Goal: Information Seeking & Learning: Learn about a topic

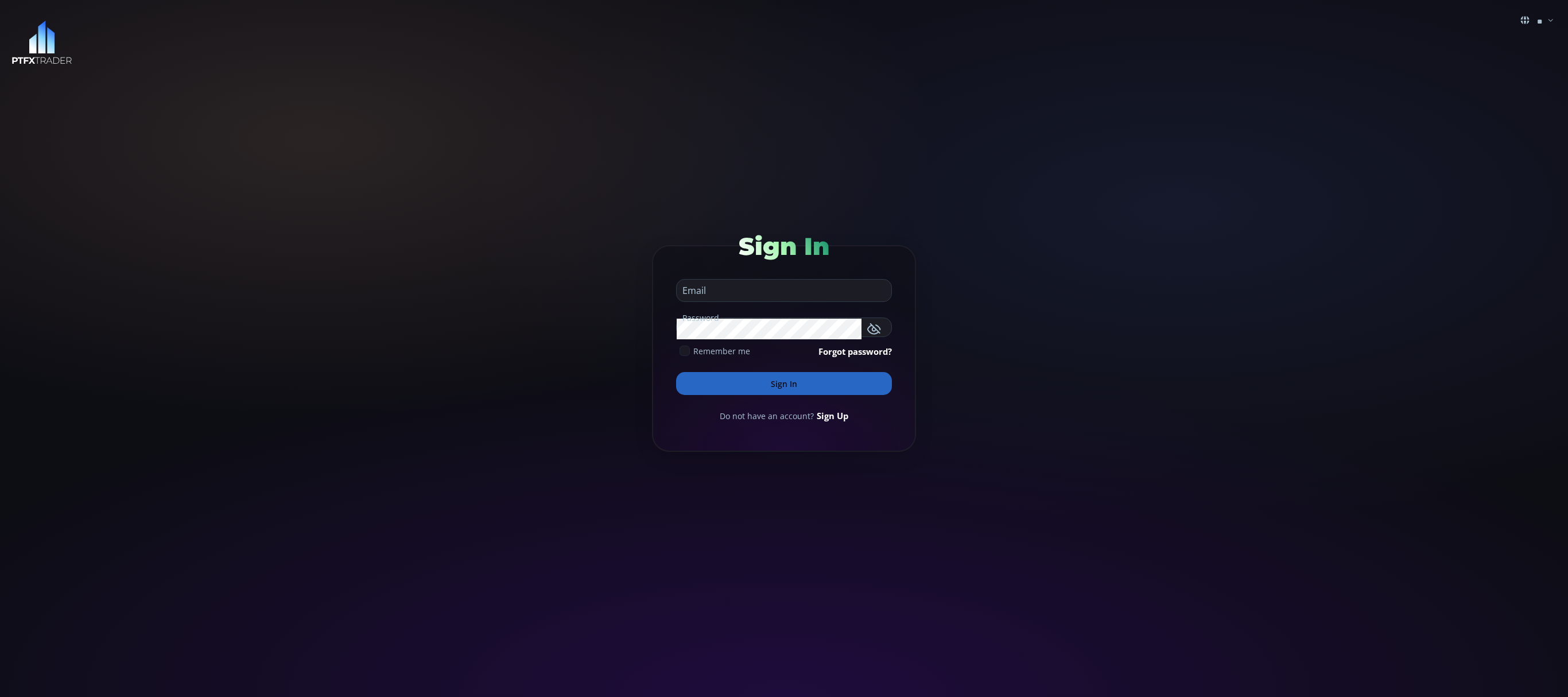
type input "**********"
click at [775, 381] on button "Sign In" at bounding box center [784, 384] width 216 height 23
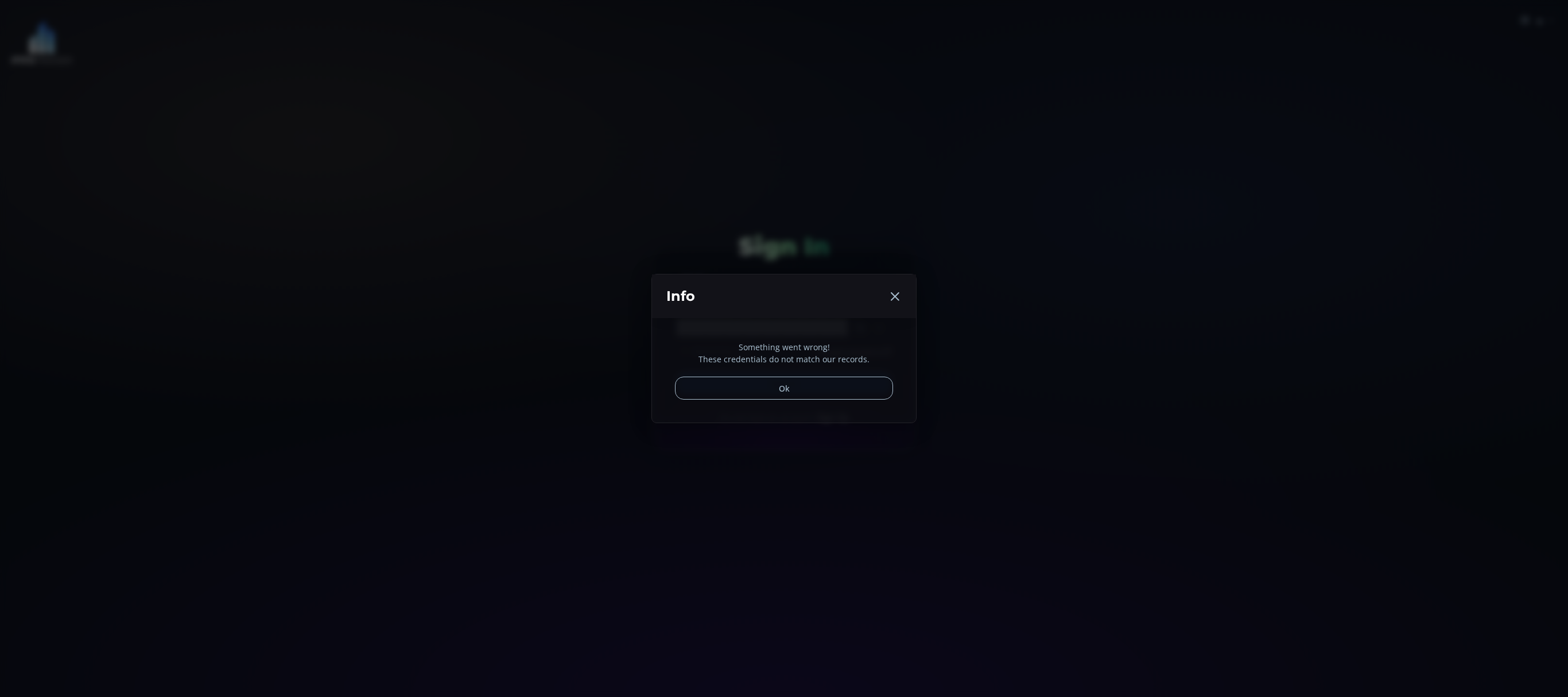
click at [781, 378] on button "Ok" at bounding box center [784, 388] width 218 height 23
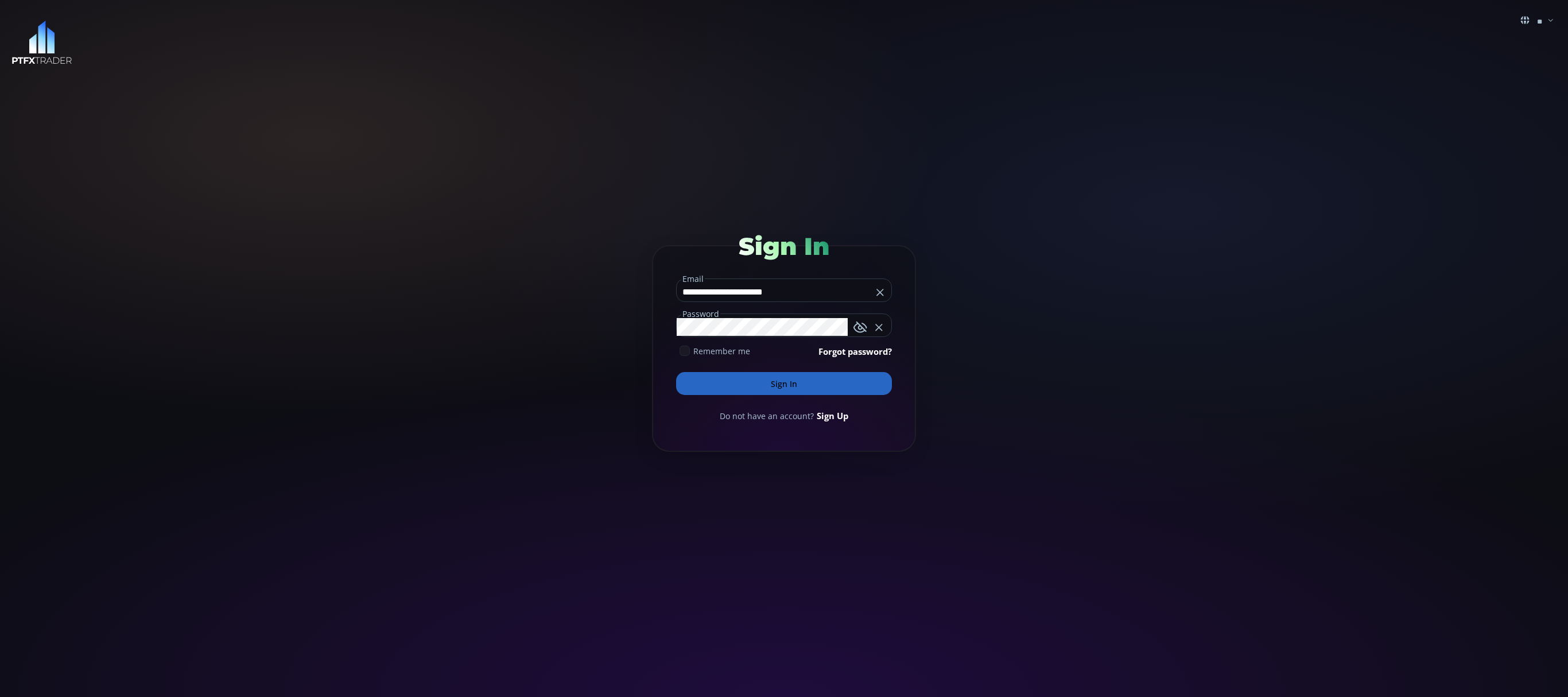
click at [742, 388] on button "Sign In" at bounding box center [784, 384] width 216 height 23
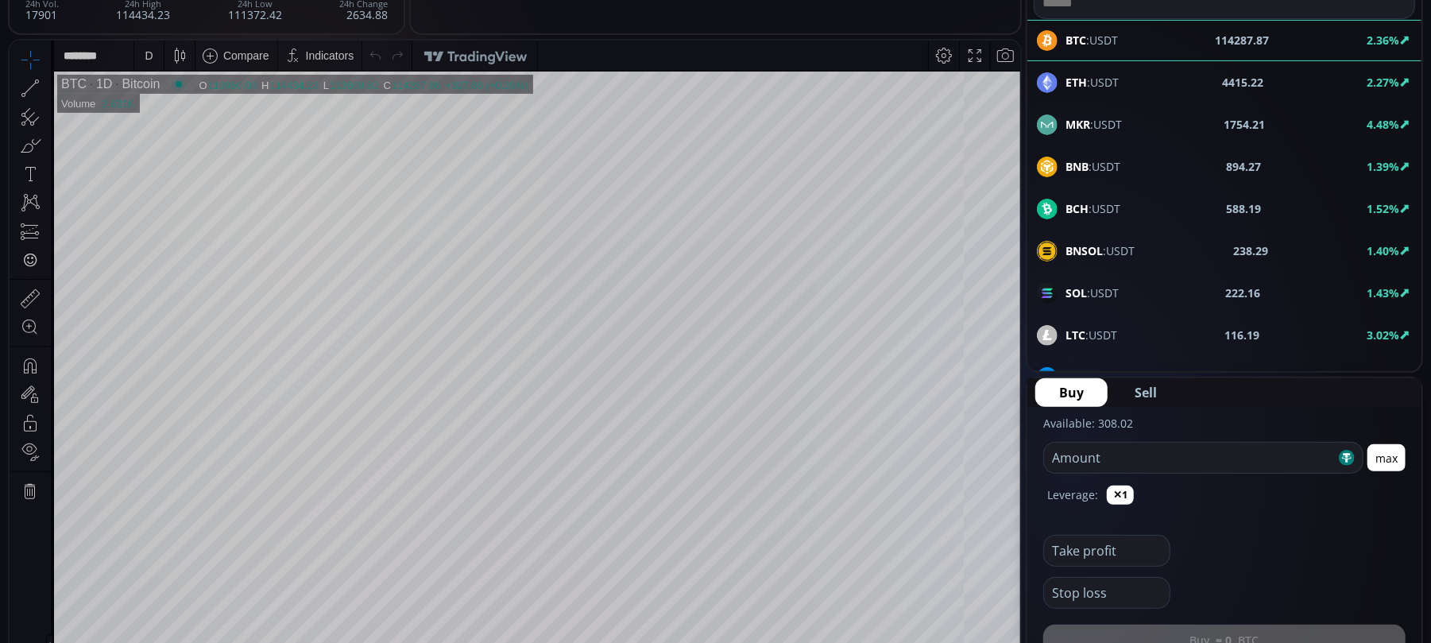
click at [1088, 217] on span "BCH :USDT" at bounding box center [1093, 208] width 55 height 17
click at [31, 85] on icon at bounding box center [30, 87] width 22 height 22
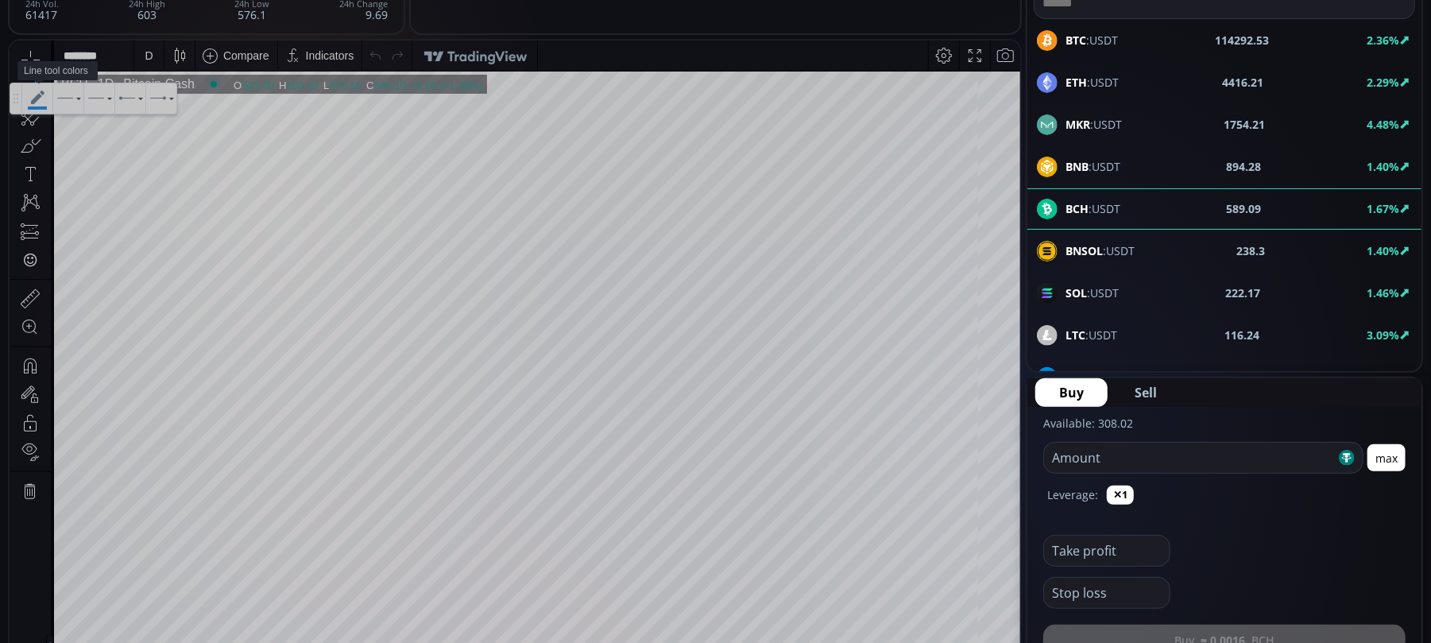
click at [43, 101] on icon at bounding box center [37, 98] width 30 height 30
click at [27, 86] on icon at bounding box center [30, 87] width 22 height 22
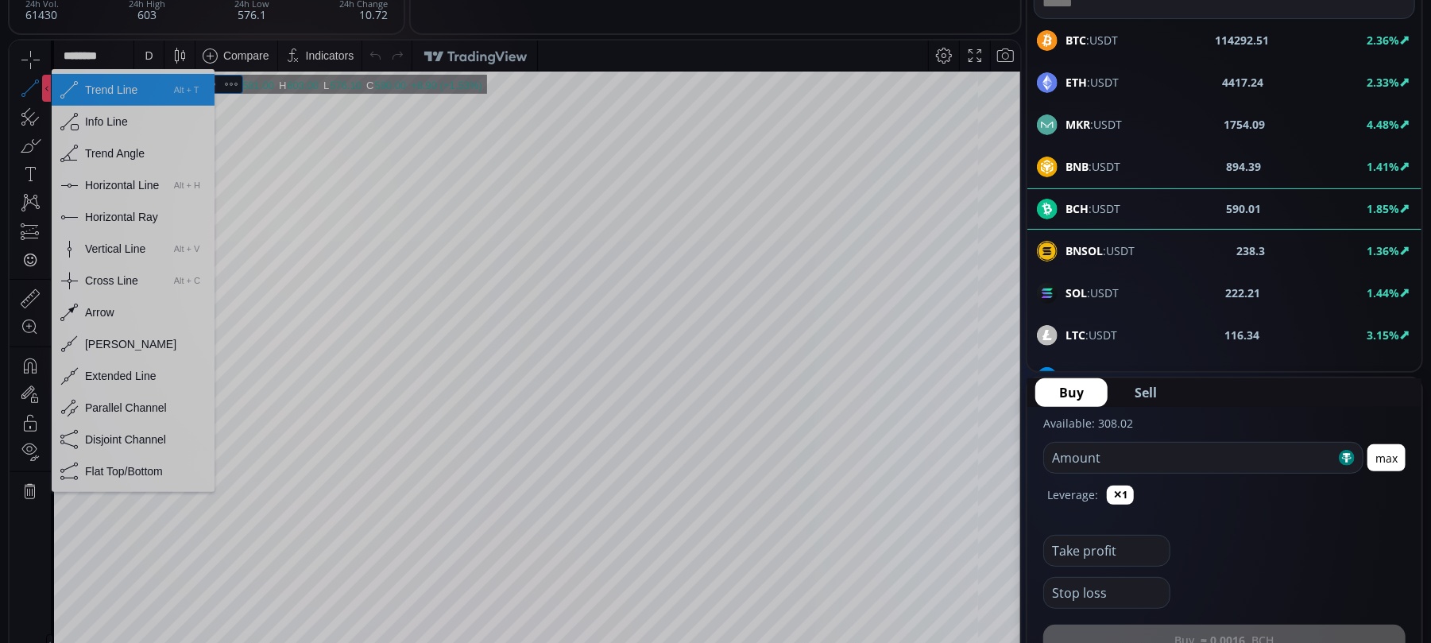
click at [121, 185] on div "Horizontal Line" at bounding box center [122, 184] width 74 height 13
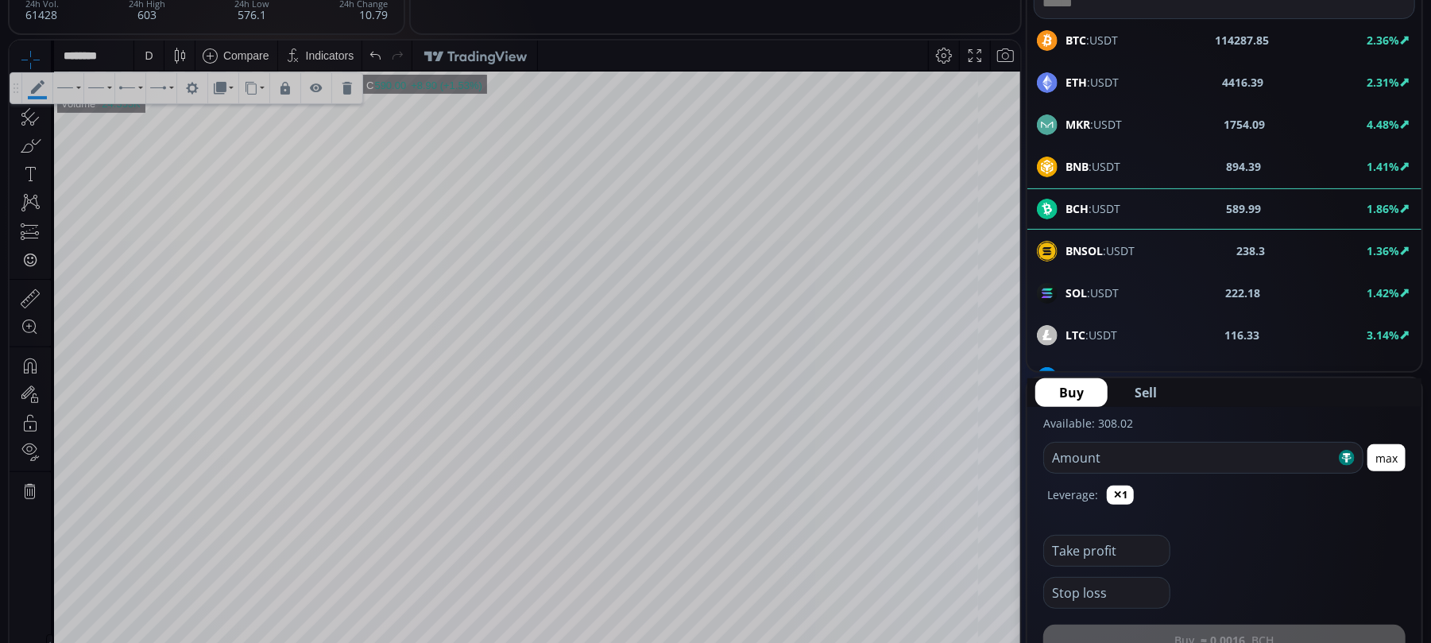
click at [354, 86] on icon at bounding box center [347, 87] width 13 height 13
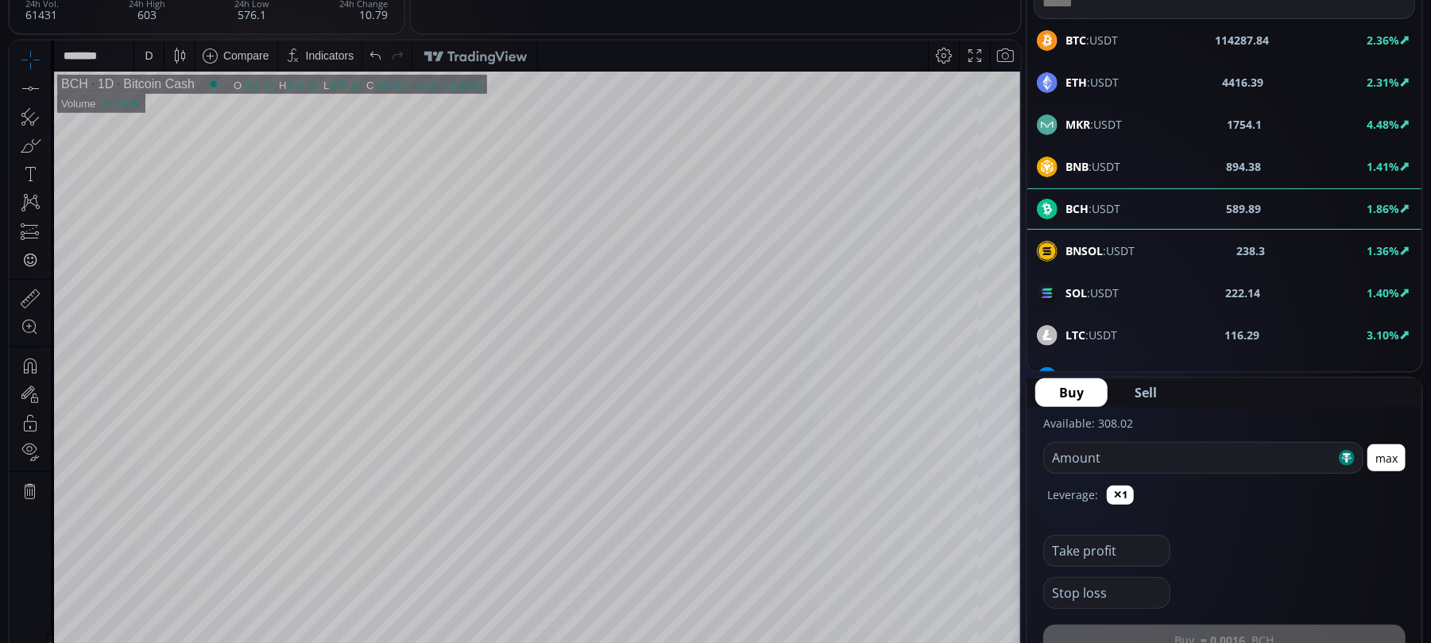
click at [32, 86] on icon at bounding box center [30, 87] width 22 height 22
click at [104, 86] on div at bounding box center [99, 87] width 30 height 30
click at [29, 88] on icon at bounding box center [31, 88] width 4 height 4
click at [60, 82] on div at bounding box center [68, 87] width 30 height 30
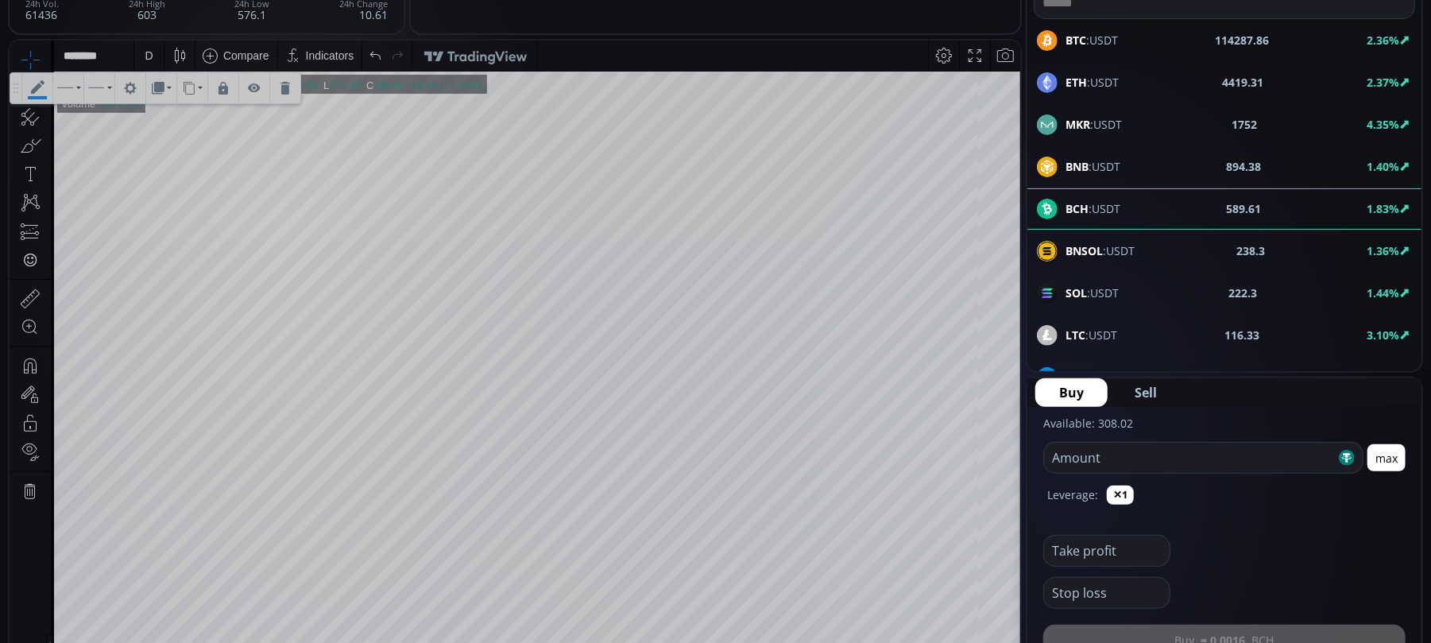
click at [140, 53] on div "D" at bounding box center [148, 55] width 29 height 30
click at [156, 241] on div "1 hour" at bounding box center [160, 244] width 32 height 13
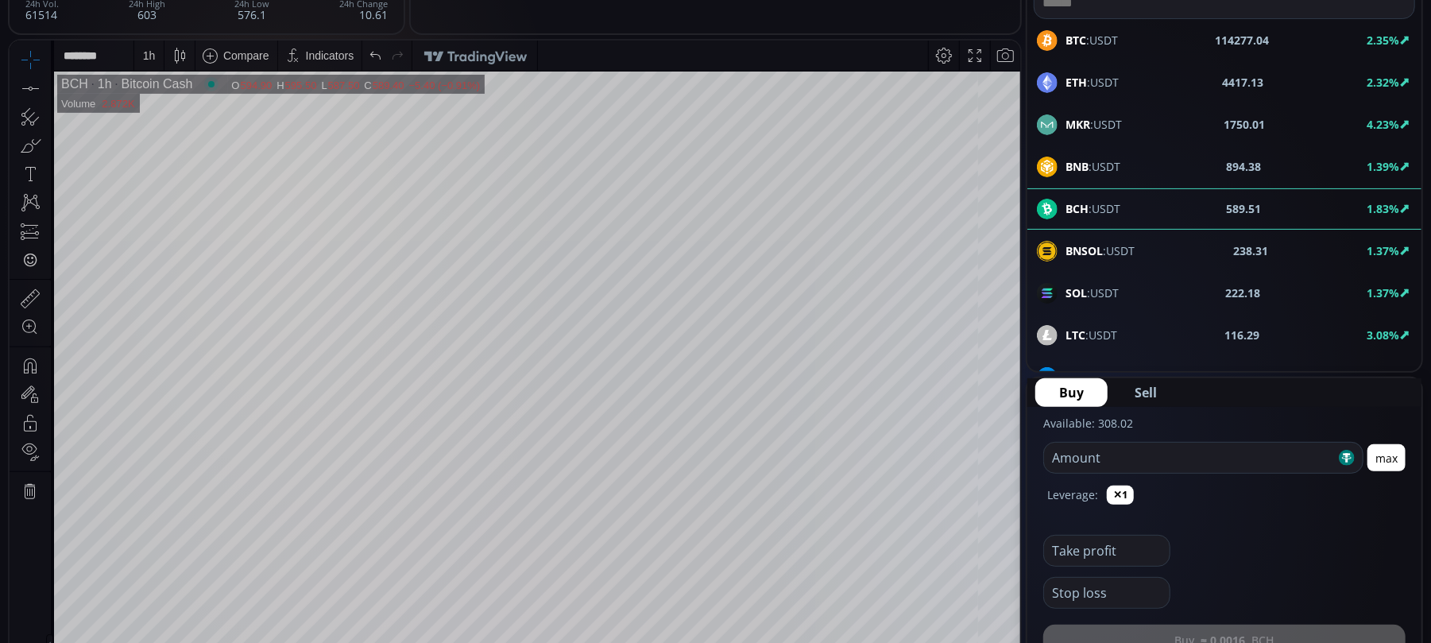
click at [149, 53] on div "1 h" at bounding box center [149, 54] width 13 height 13
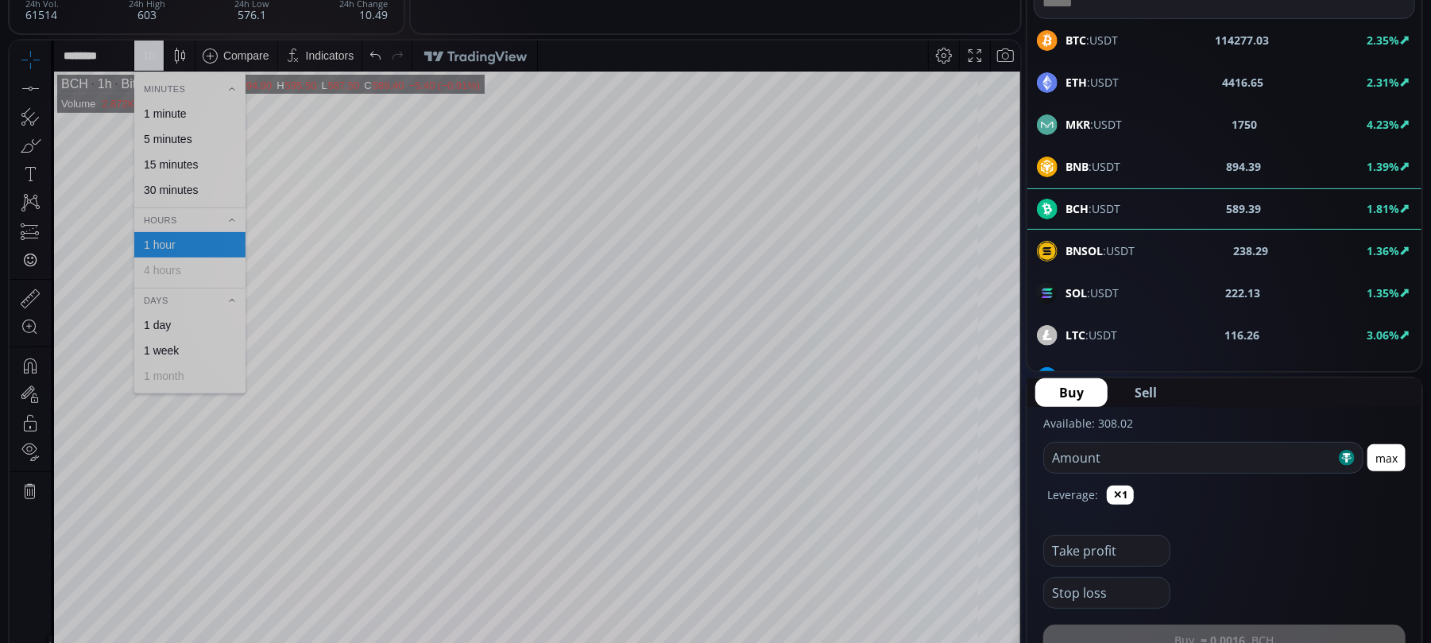
click at [174, 184] on div "30 minutes" at bounding box center [171, 189] width 54 height 13
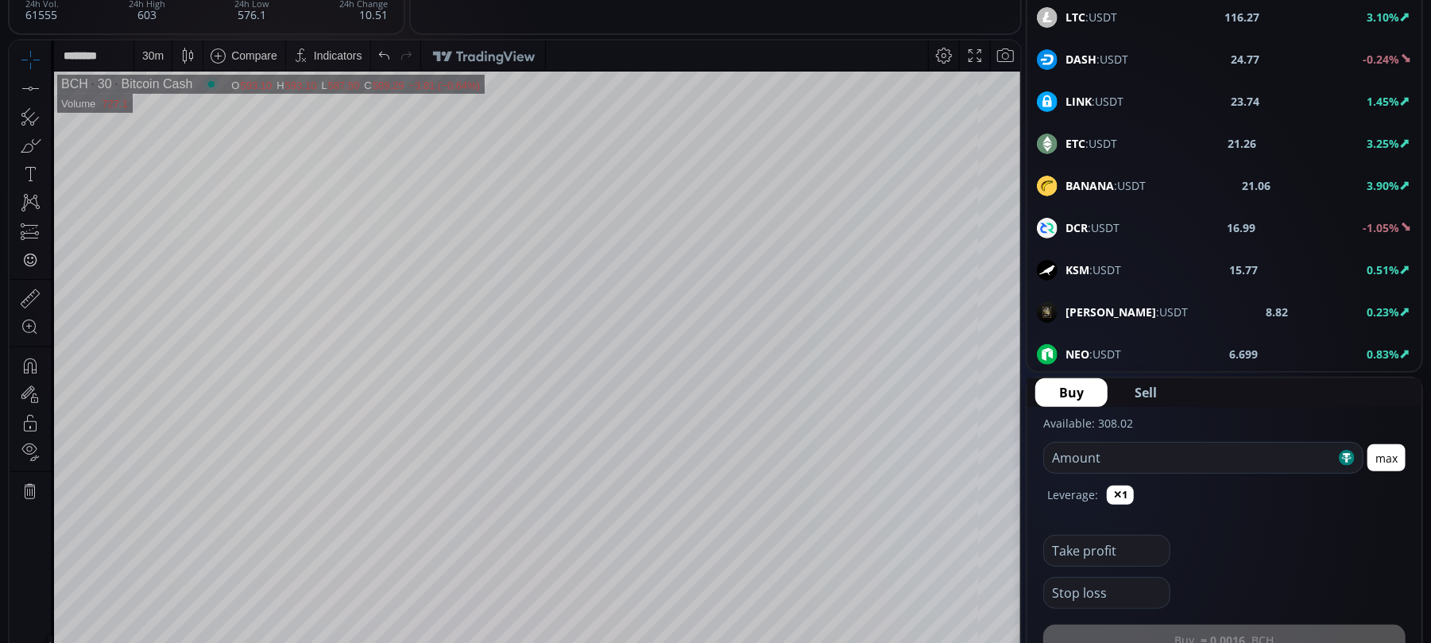
scroll to position [211, 0]
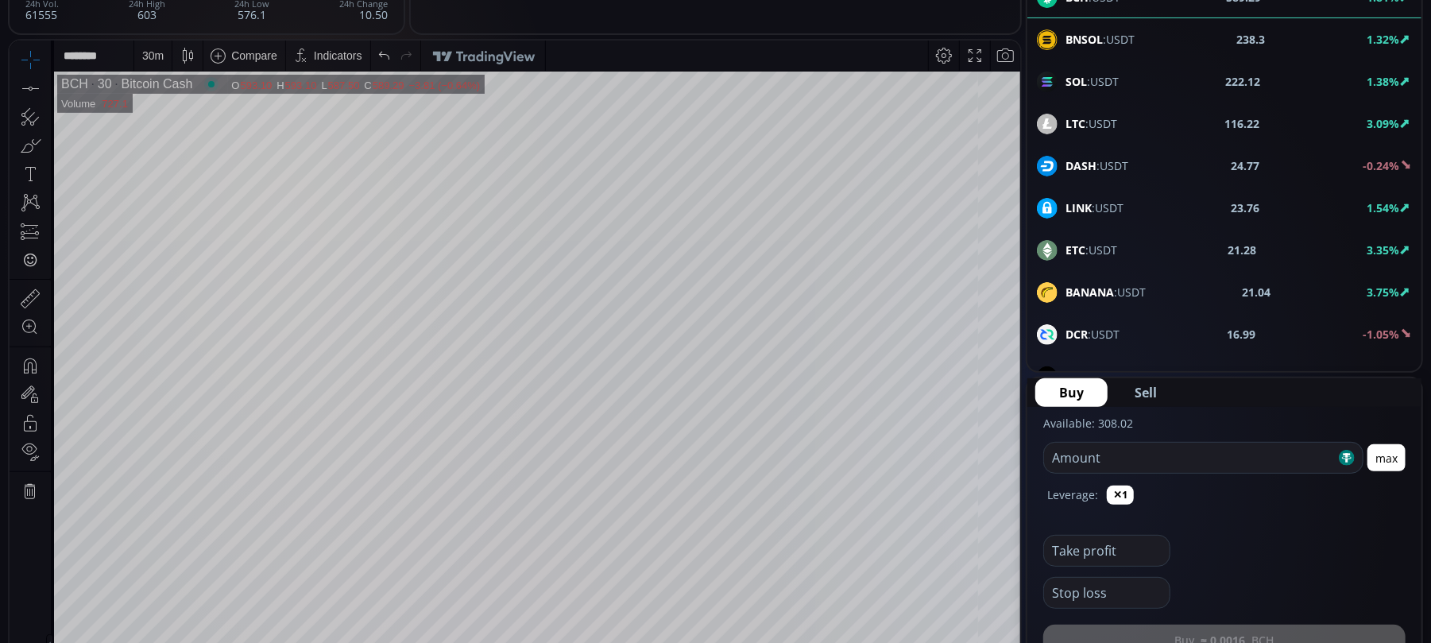
click at [1113, 254] on span "ETC :USDT" at bounding box center [1092, 250] width 52 height 17
drag, startPoint x: 725, startPoint y: 67, endPoint x: 718, endPoint y: 68, distance: 8.0
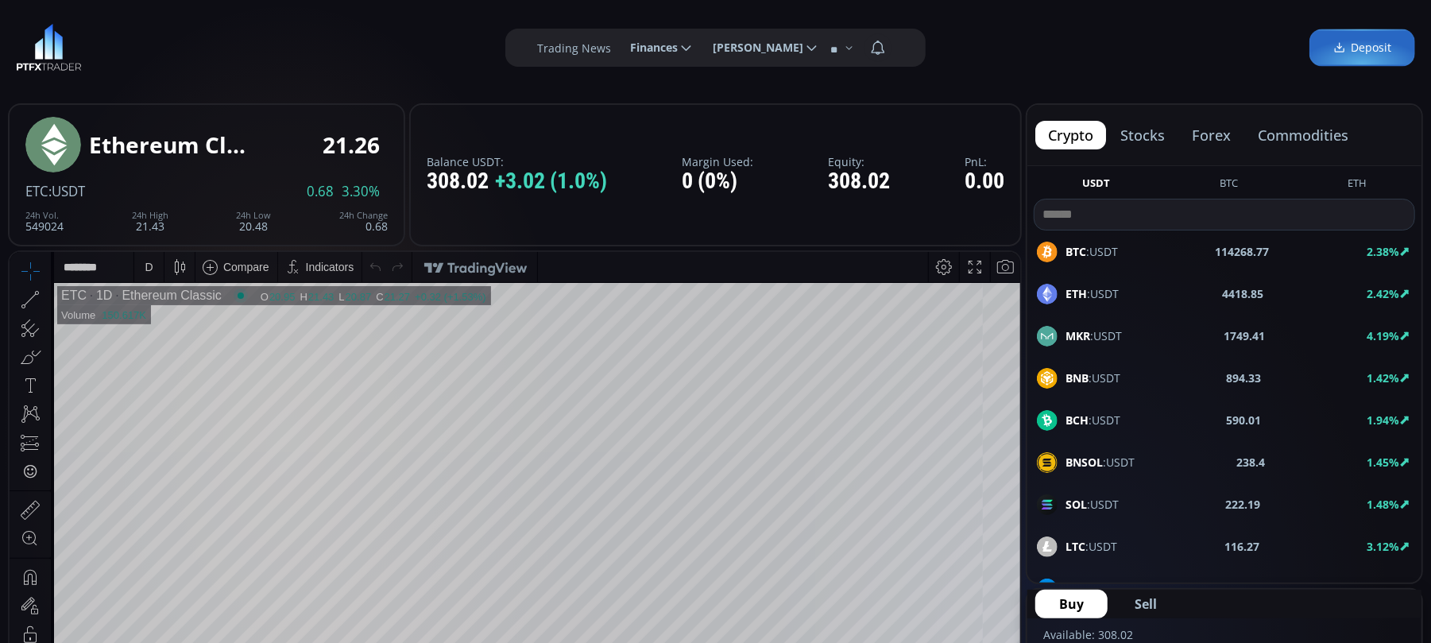
click at [1093, 246] on span "BTC :USDT" at bounding box center [1092, 251] width 52 height 17
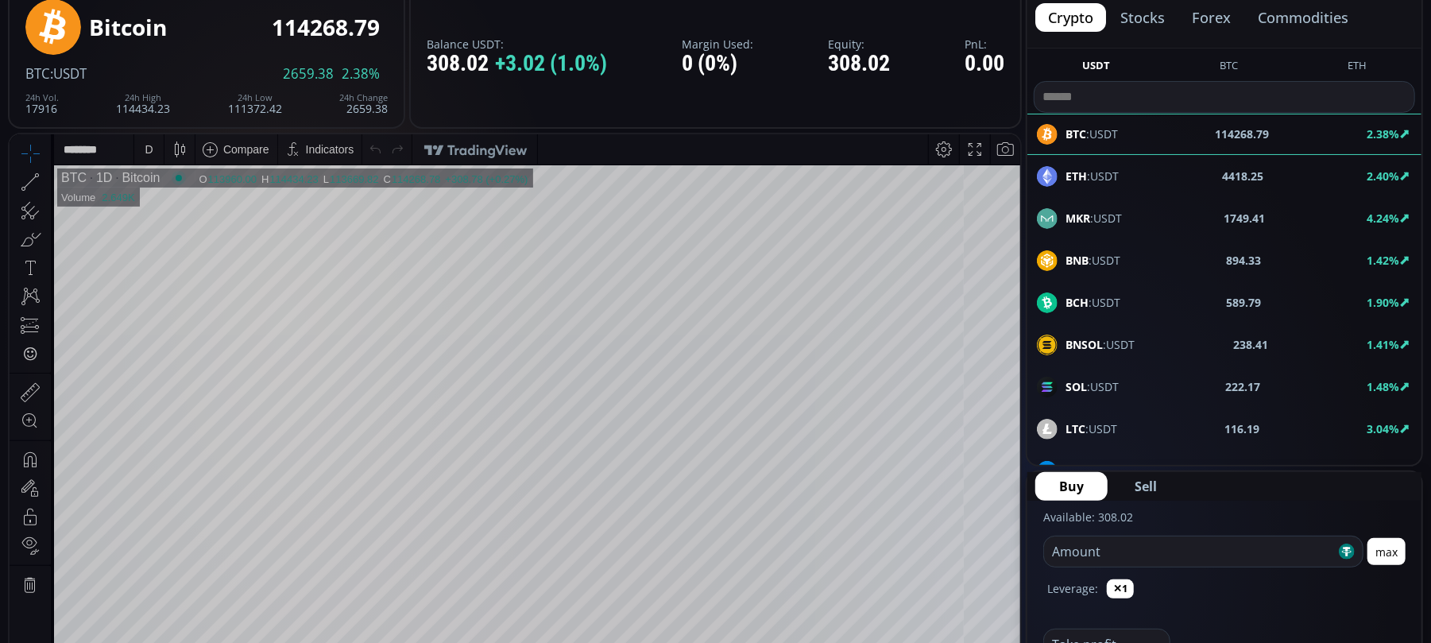
scroll to position [106, 0]
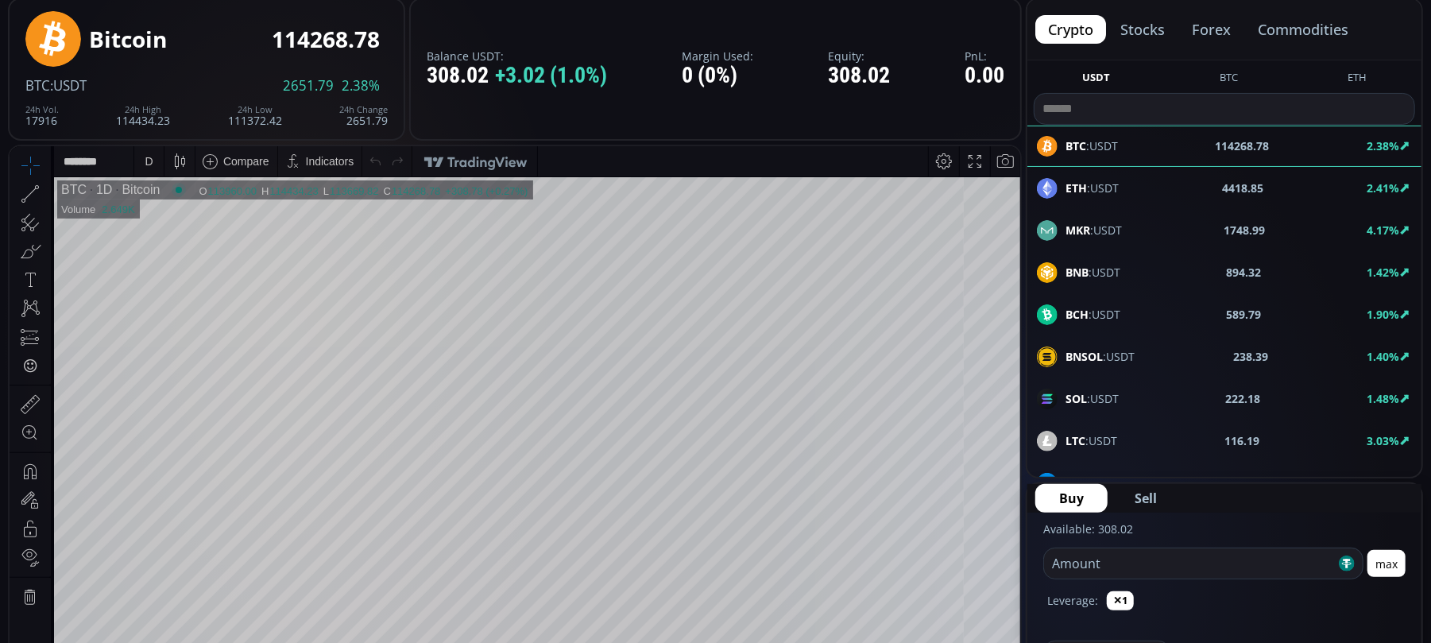
click at [30, 191] on icon at bounding box center [30, 193] width 22 height 22
click at [65, 202] on icon at bounding box center [64, 203] width 17 height 5
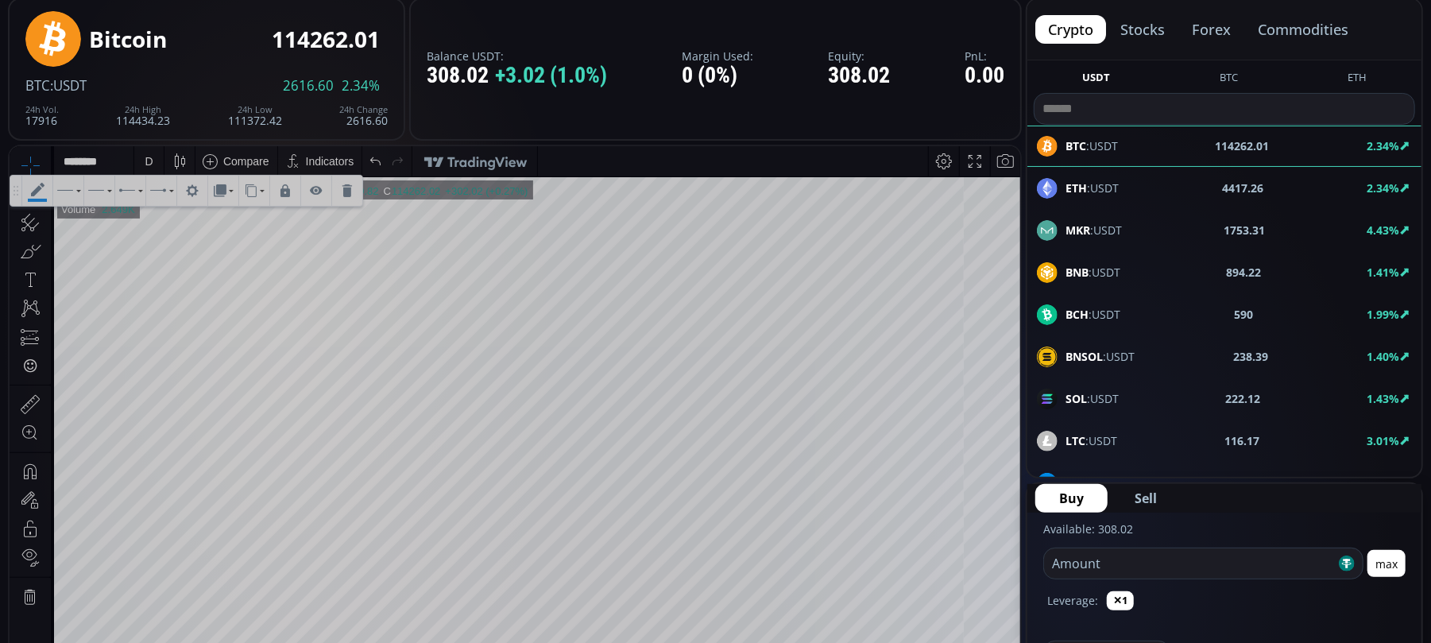
click at [351, 191] on icon at bounding box center [347, 190] width 10 height 13
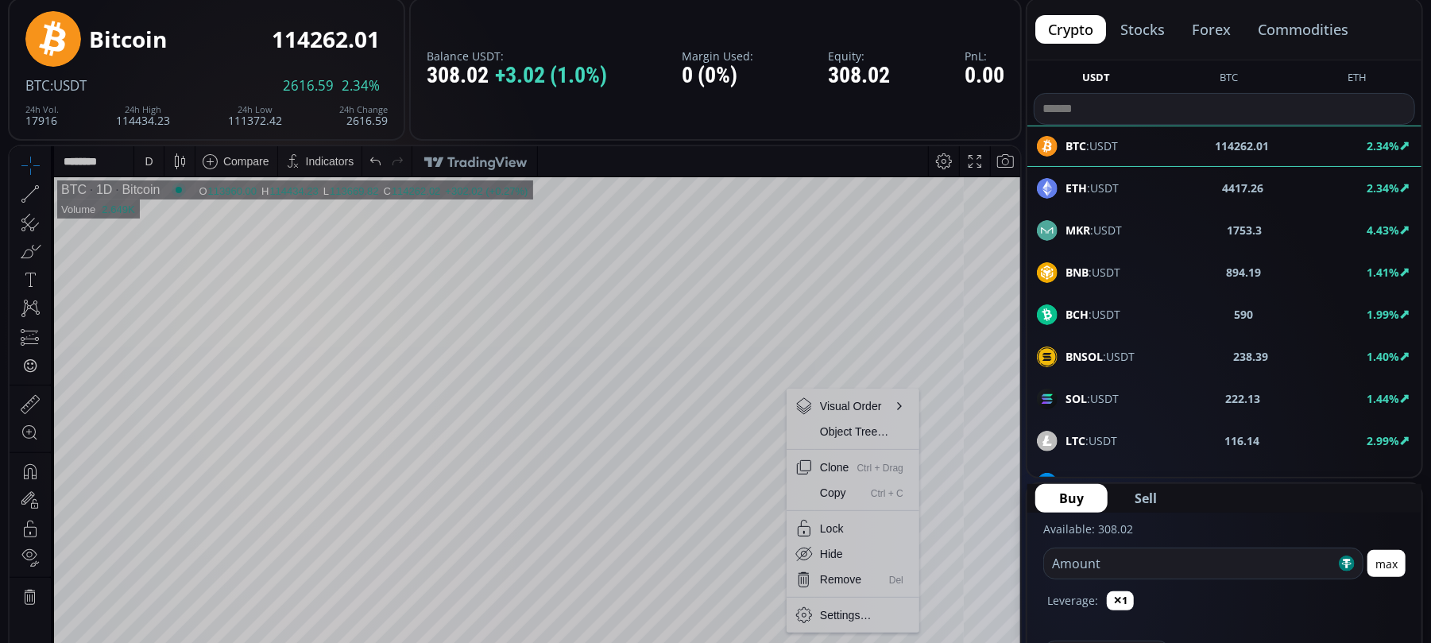
click at [27, 194] on icon at bounding box center [30, 193] width 22 height 22
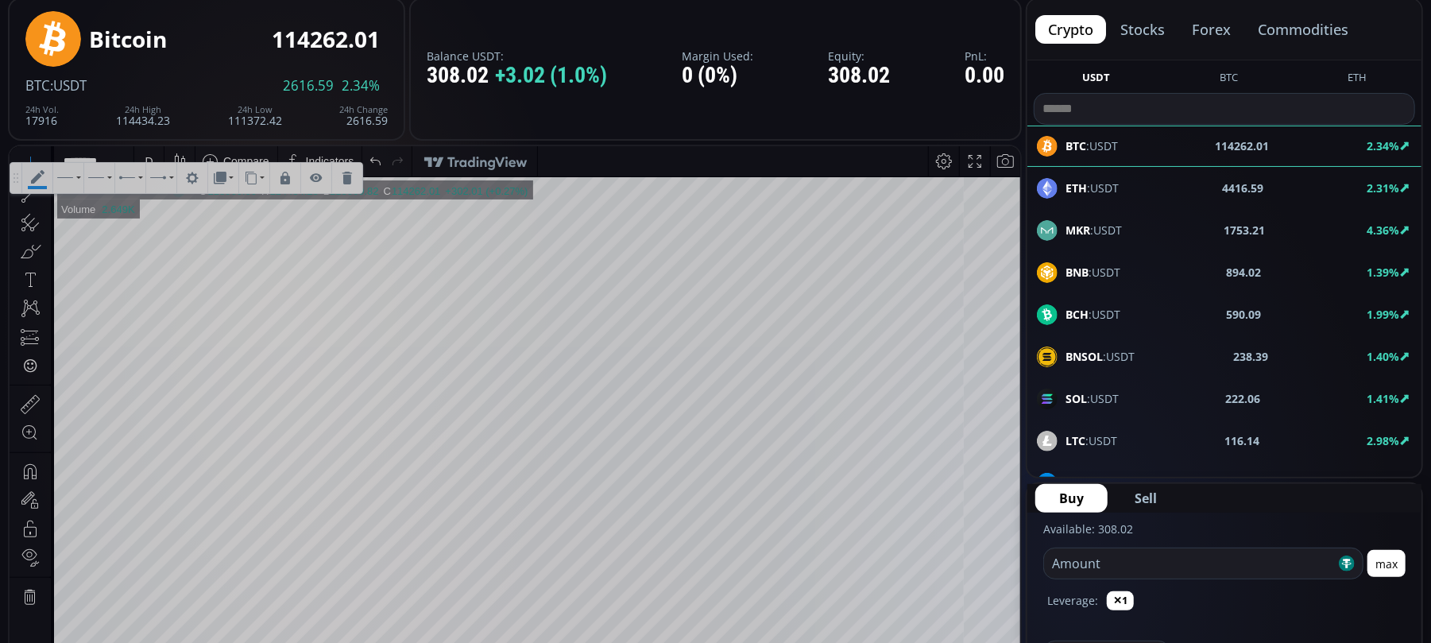
click at [350, 176] on icon at bounding box center [347, 177] width 10 height 13
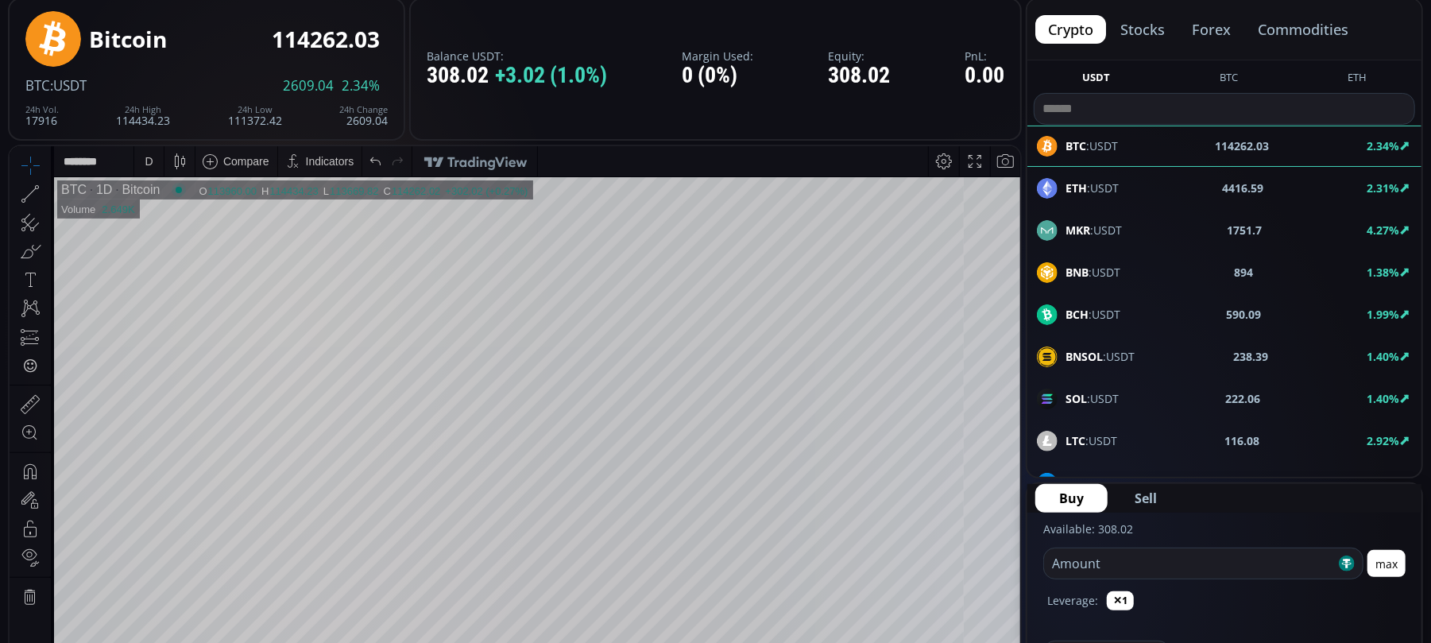
click at [44, 197] on div at bounding box center [46, 193] width 9 height 27
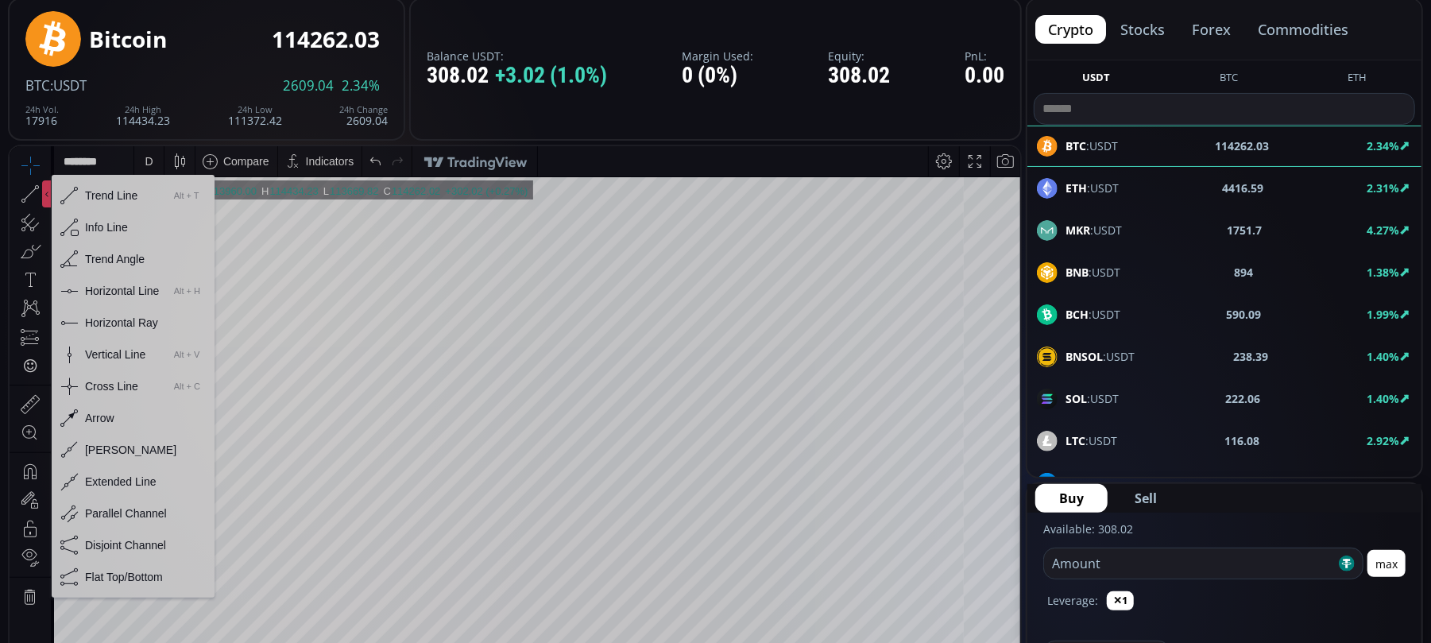
click at [102, 293] on div "Horizontal Line" at bounding box center [122, 290] width 74 height 13
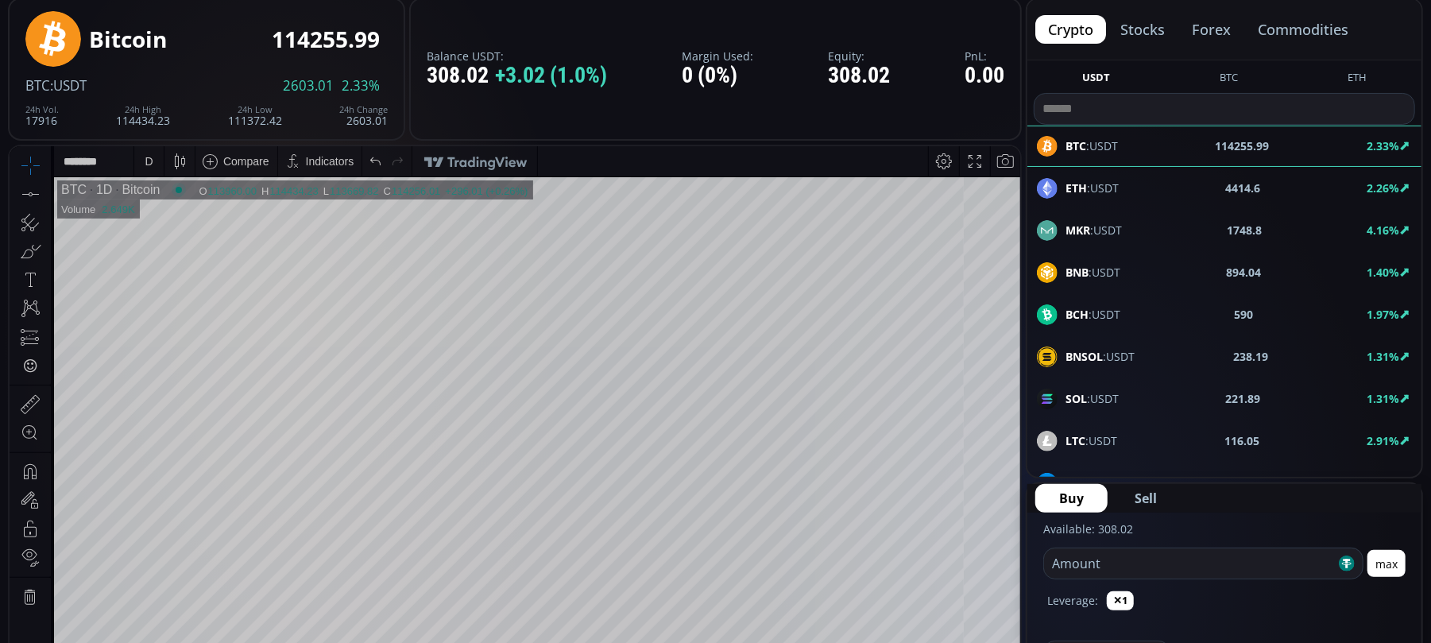
click at [47, 192] on icon at bounding box center [46, 194] width 3 height 6
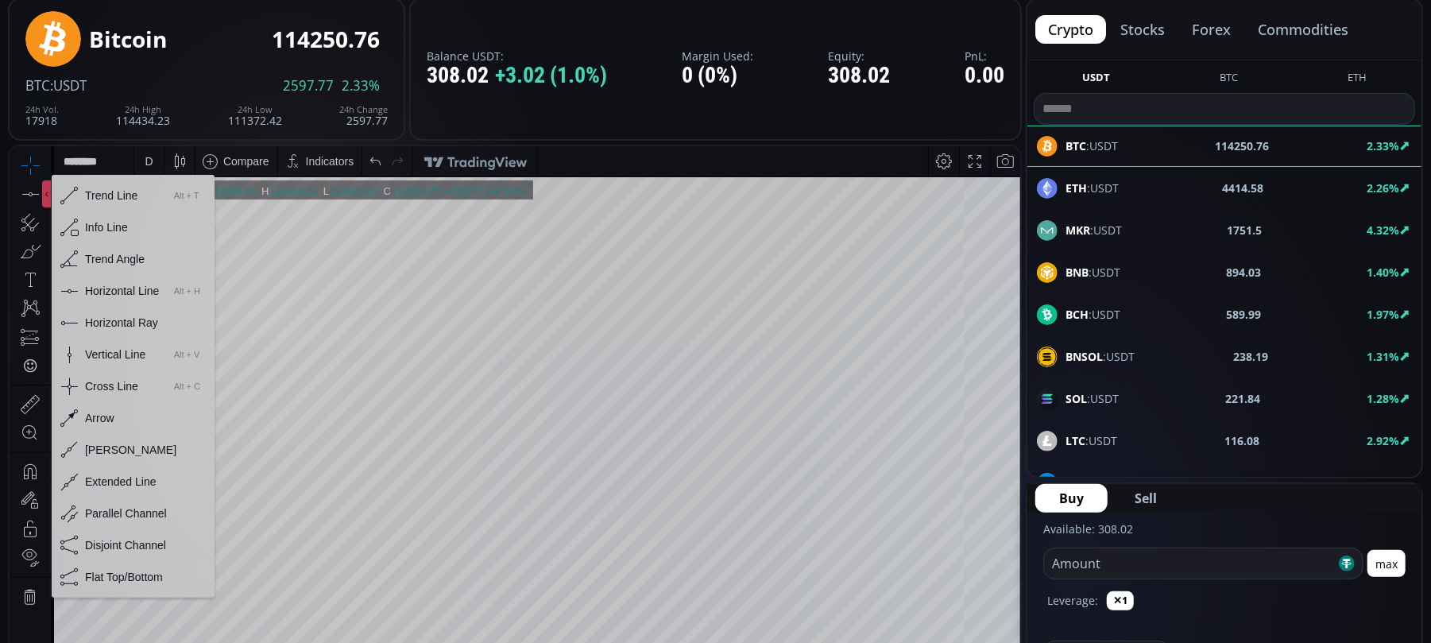
click at [118, 289] on div "Horizontal Line" at bounding box center [122, 290] width 74 height 13
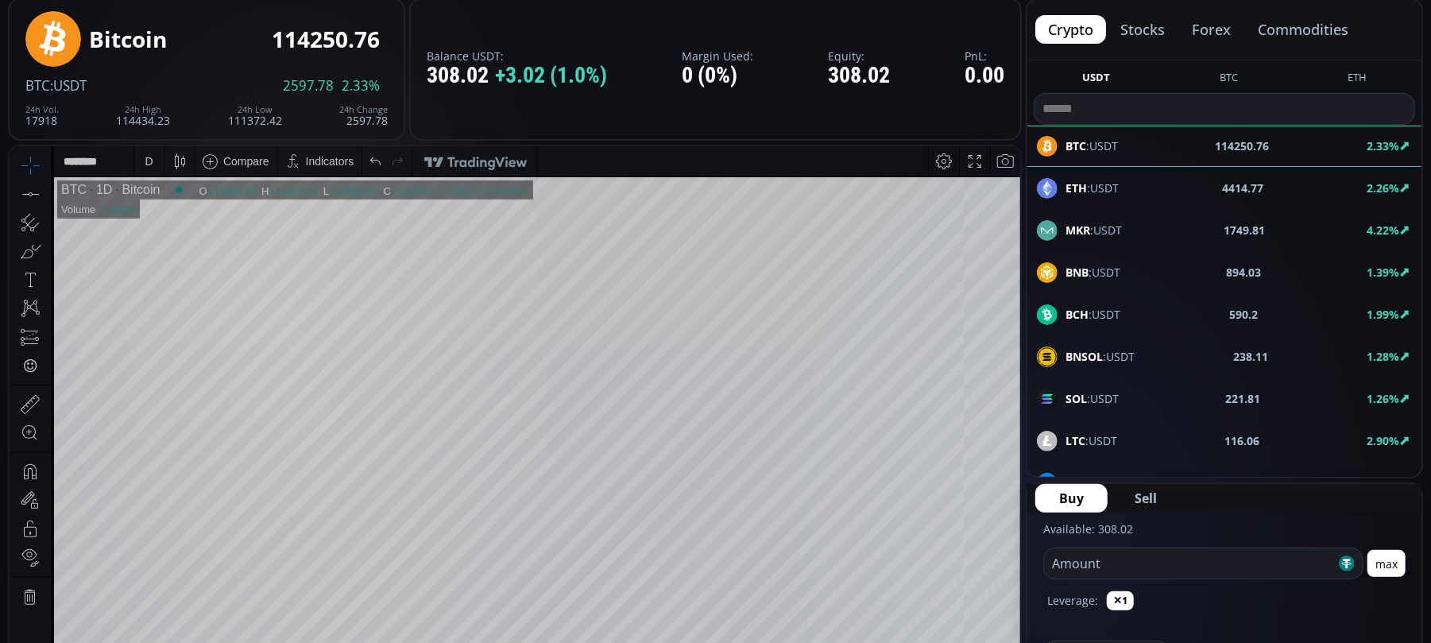
click at [146, 153] on div "D" at bounding box center [149, 160] width 14 height 30
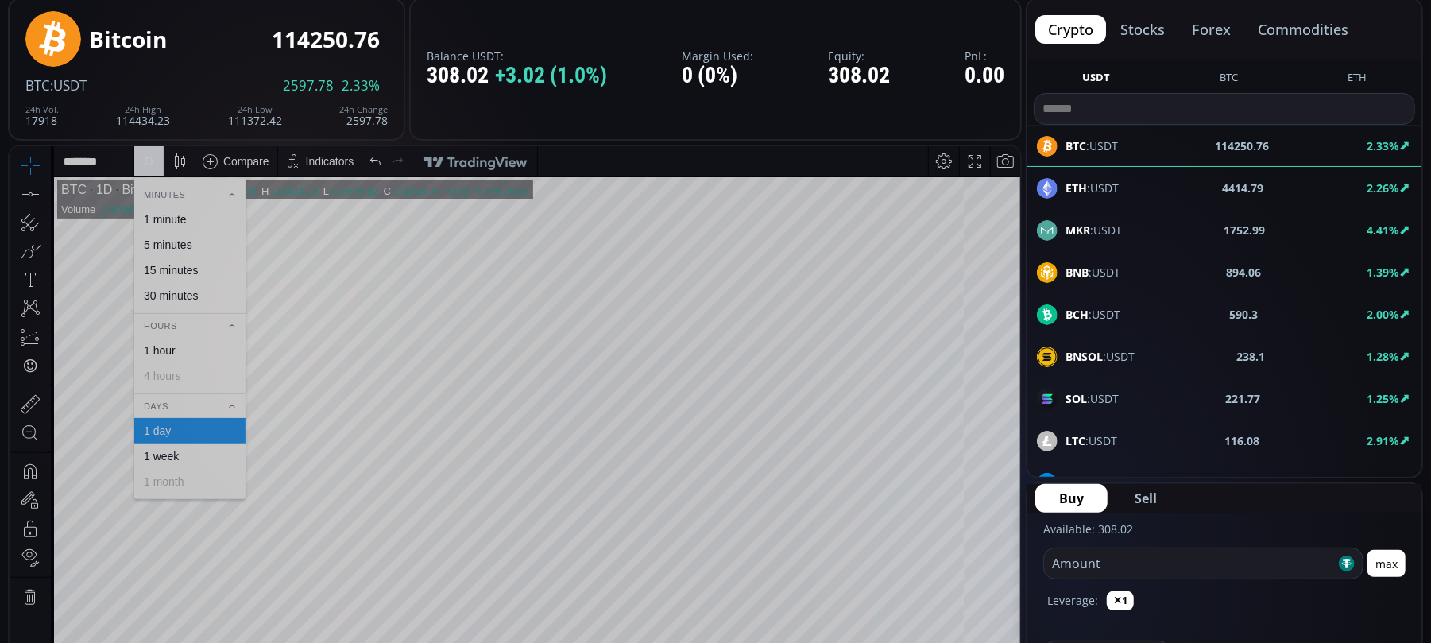
click at [164, 350] on div "1 hour" at bounding box center [160, 349] width 32 height 13
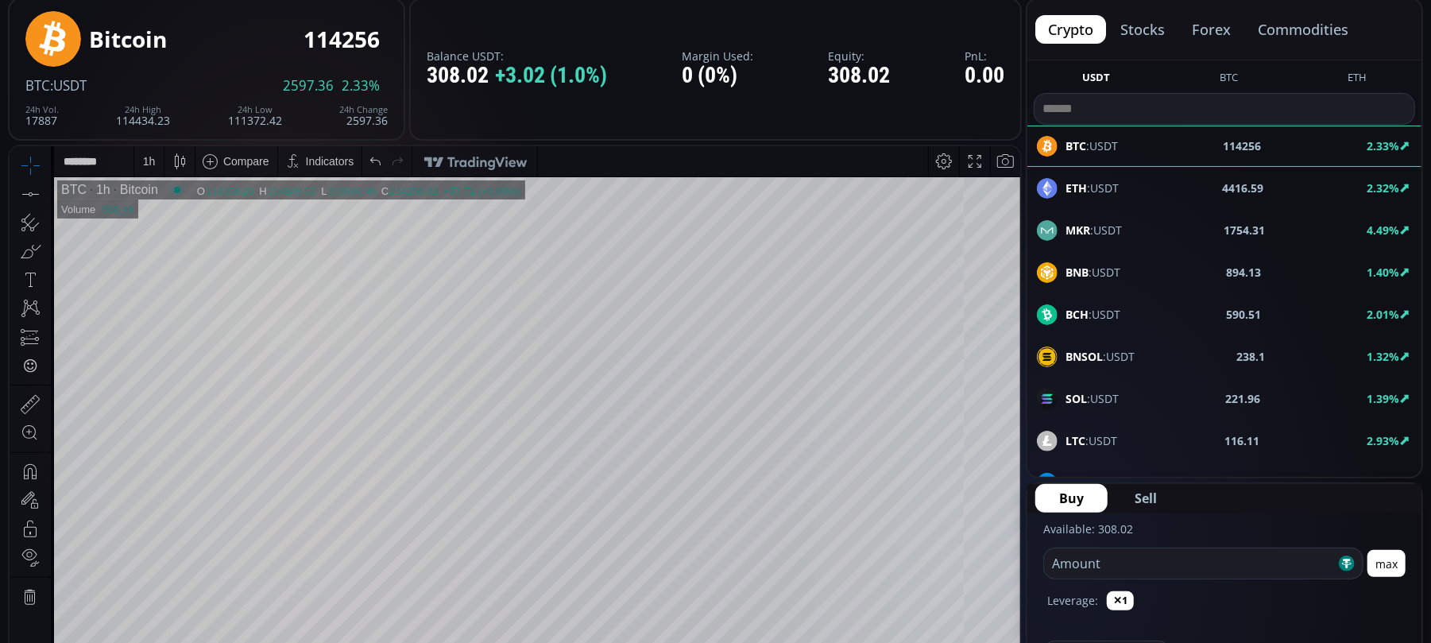
click at [151, 164] on div "1 h" at bounding box center [149, 160] width 13 height 13
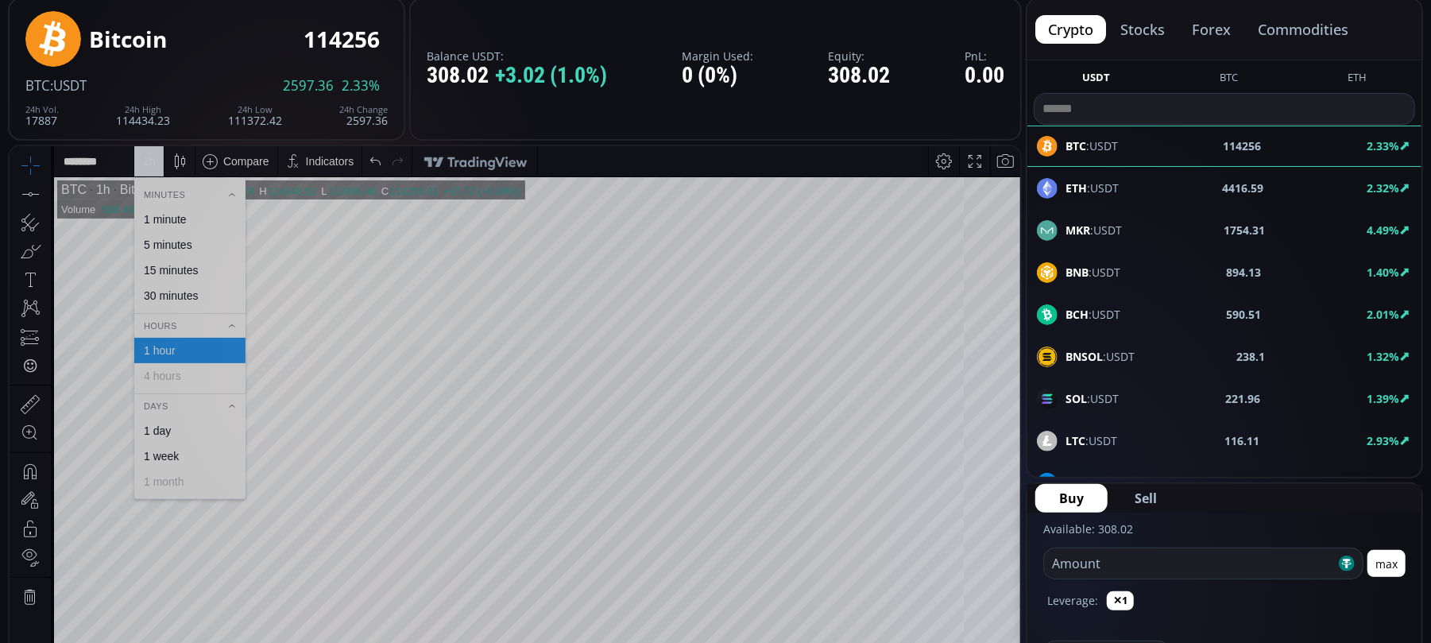
click at [168, 293] on div "30 minutes" at bounding box center [171, 294] width 54 height 13
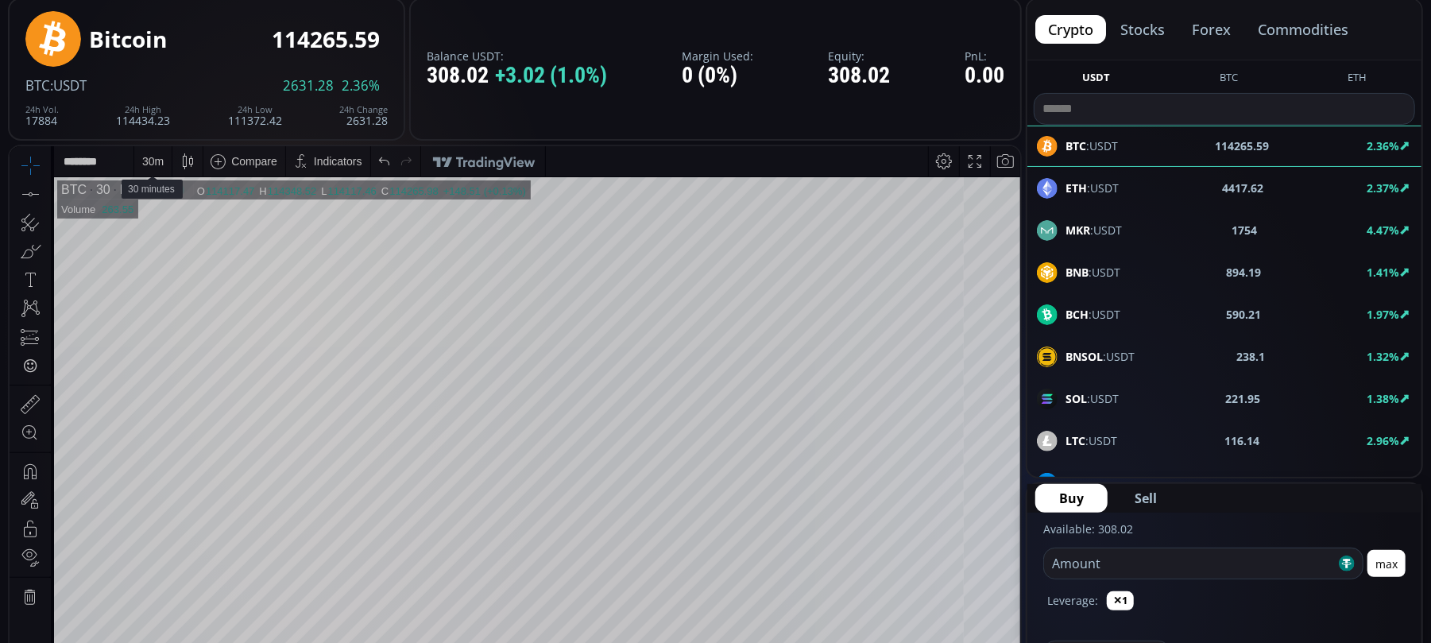
click at [148, 164] on div "30 m" at bounding box center [152, 160] width 21 height 13
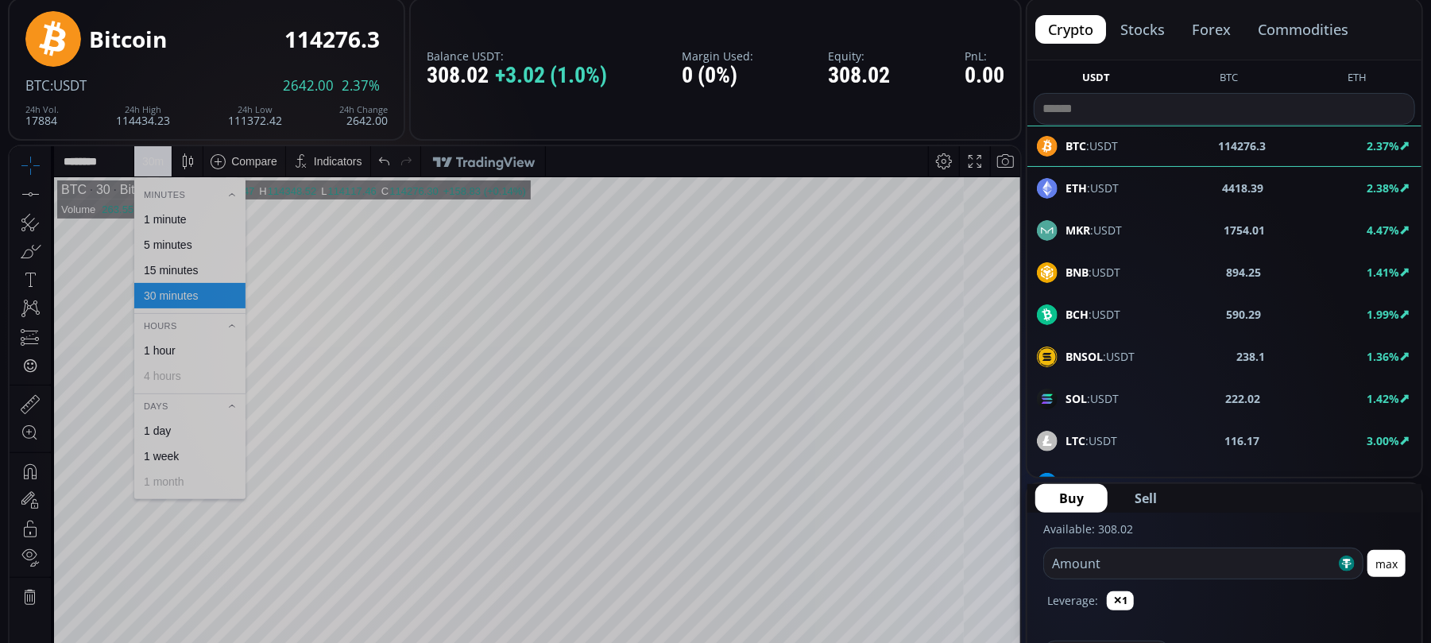
click at [168, 264] on div "15 minutes" at bounding box center [171, 269] width 54 height 13
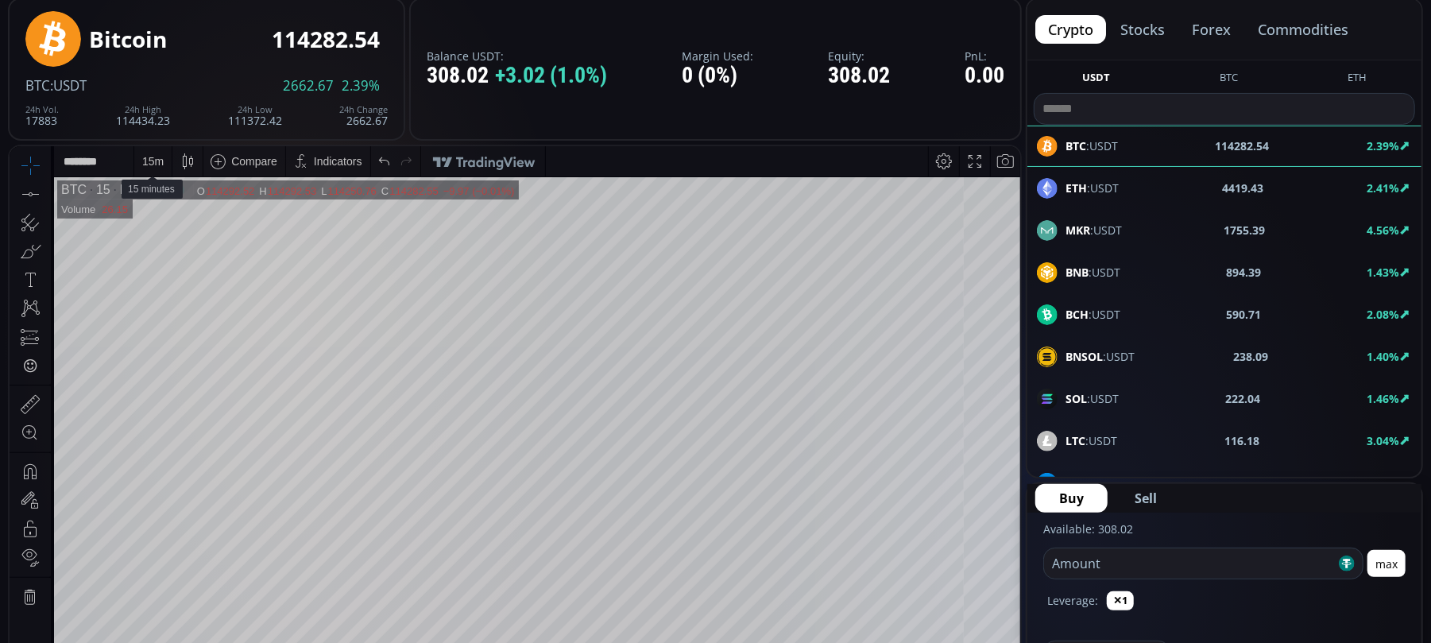
click at [154, 160] on div "15 m" at bounding box center [152, 160] width 21 height 13
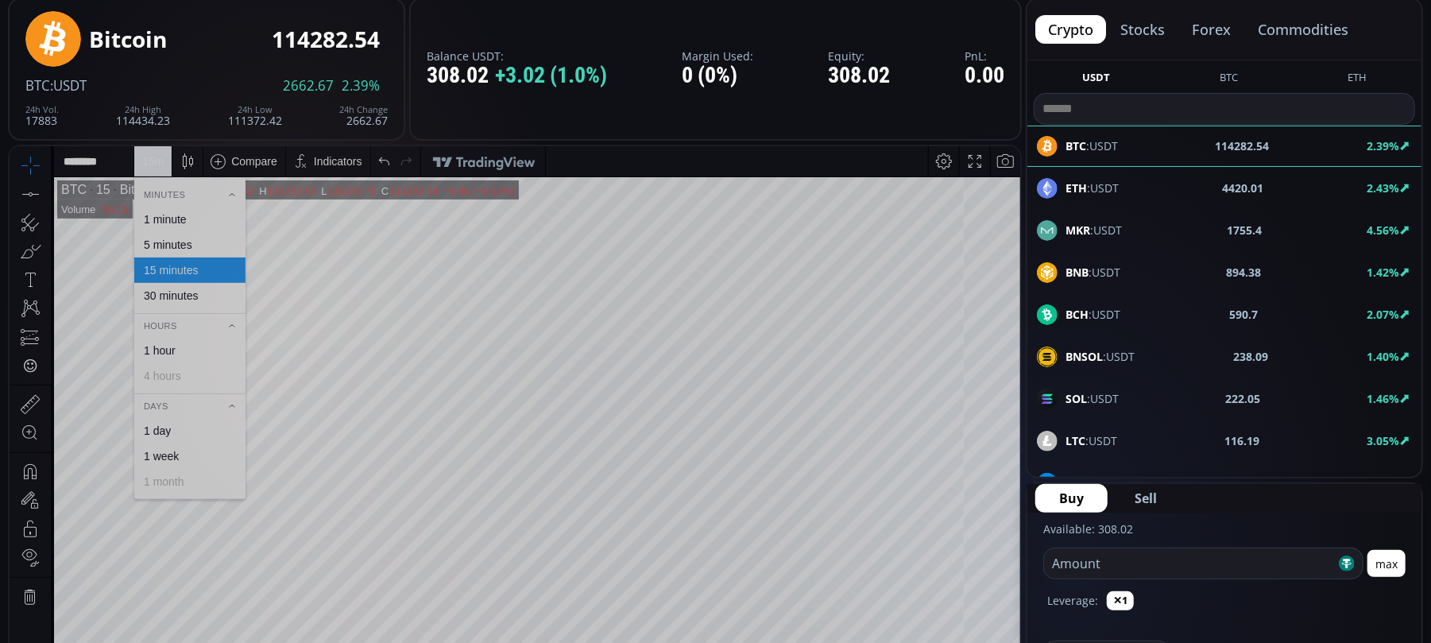
click at [159, 240] on div "5 minutes" at bounding box center [168, 244] width 48 height 13
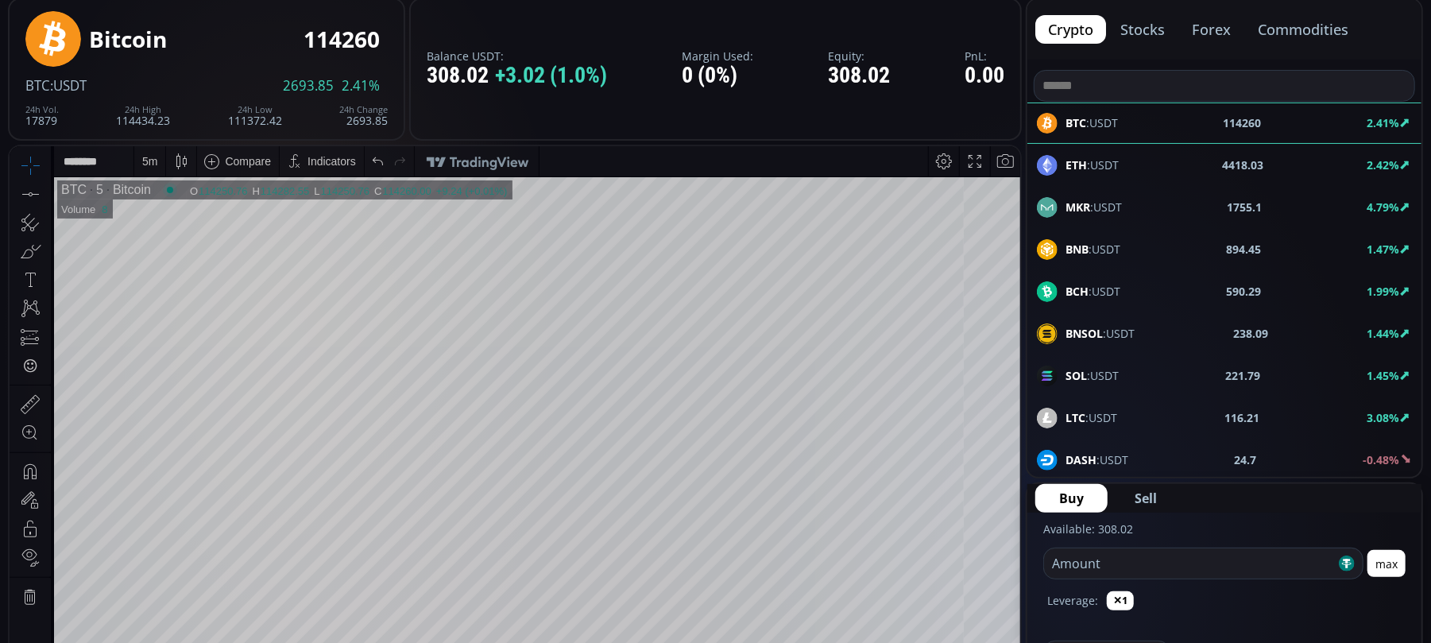
scroll to position [0, 0]
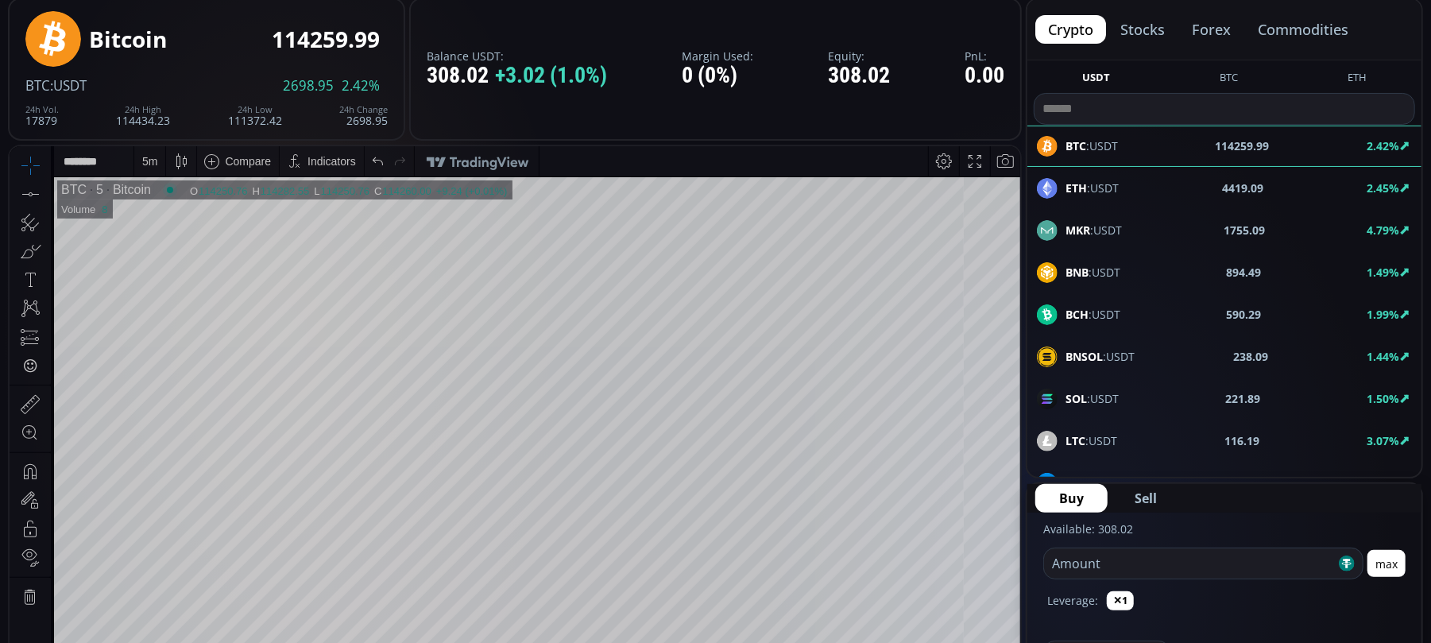
click at [1130, 227] on div "MKR :USDT 1755.09 4.79%" at bounding box center [1224, 230] width 375 height 21
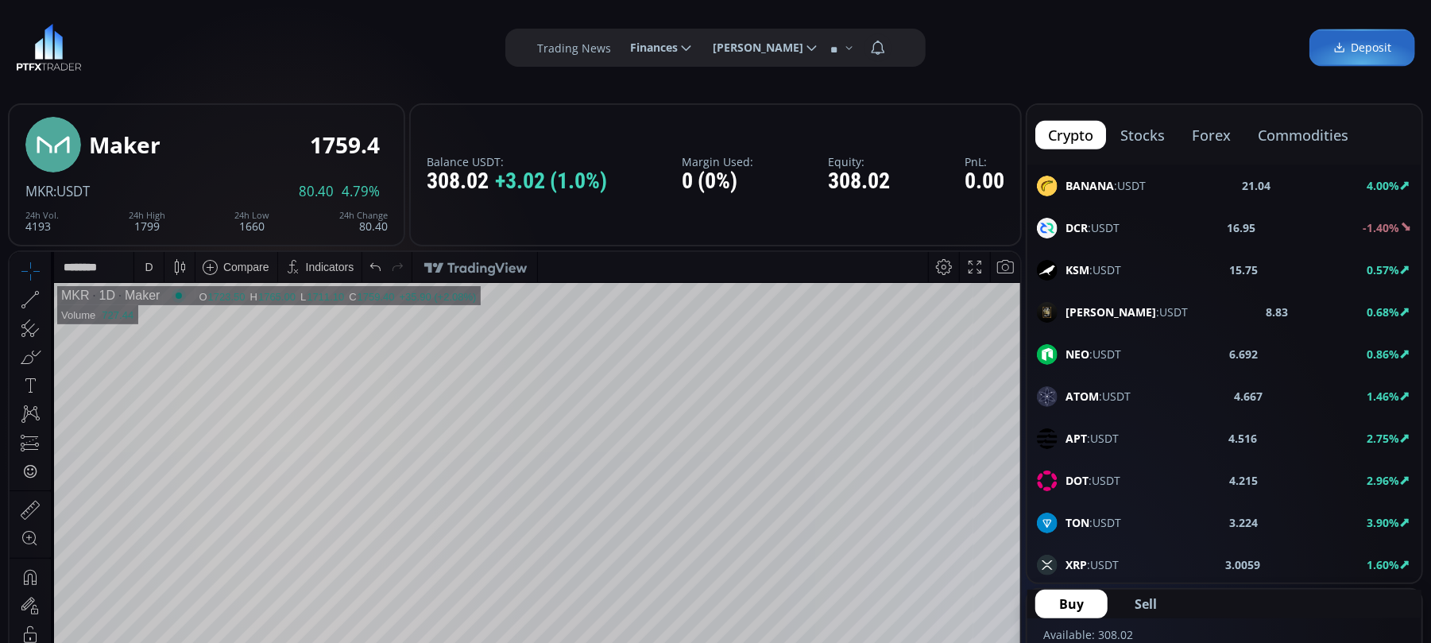
scroll to position [636, 0]
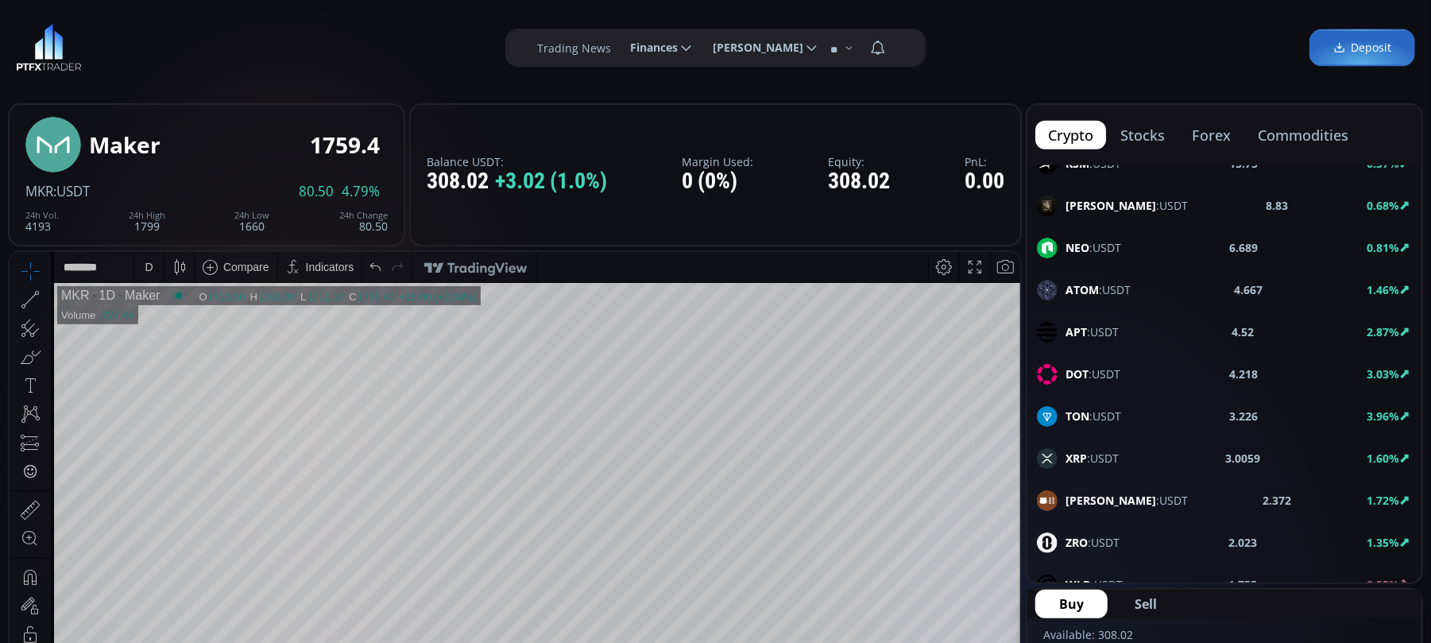
click at [1087, 466] on span "XRP :USDT" at bounding box center [1092, 458] width 53 height 17
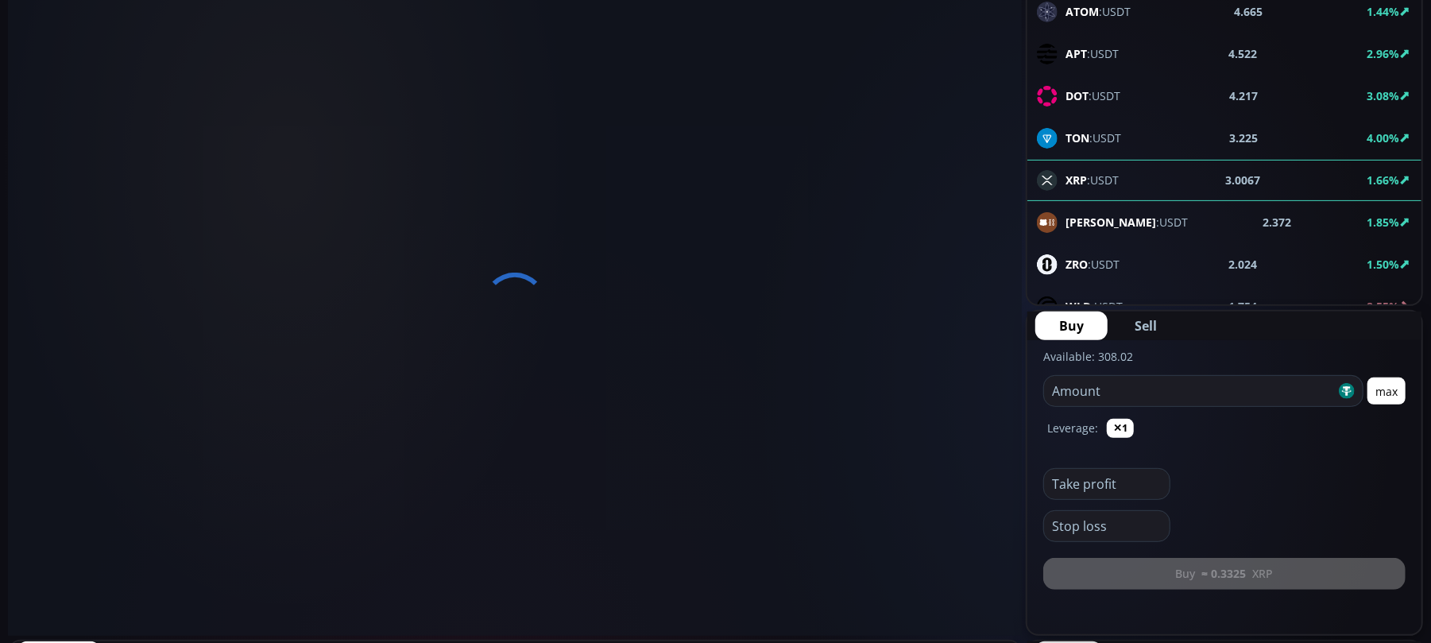
scroll to position [211, 0]
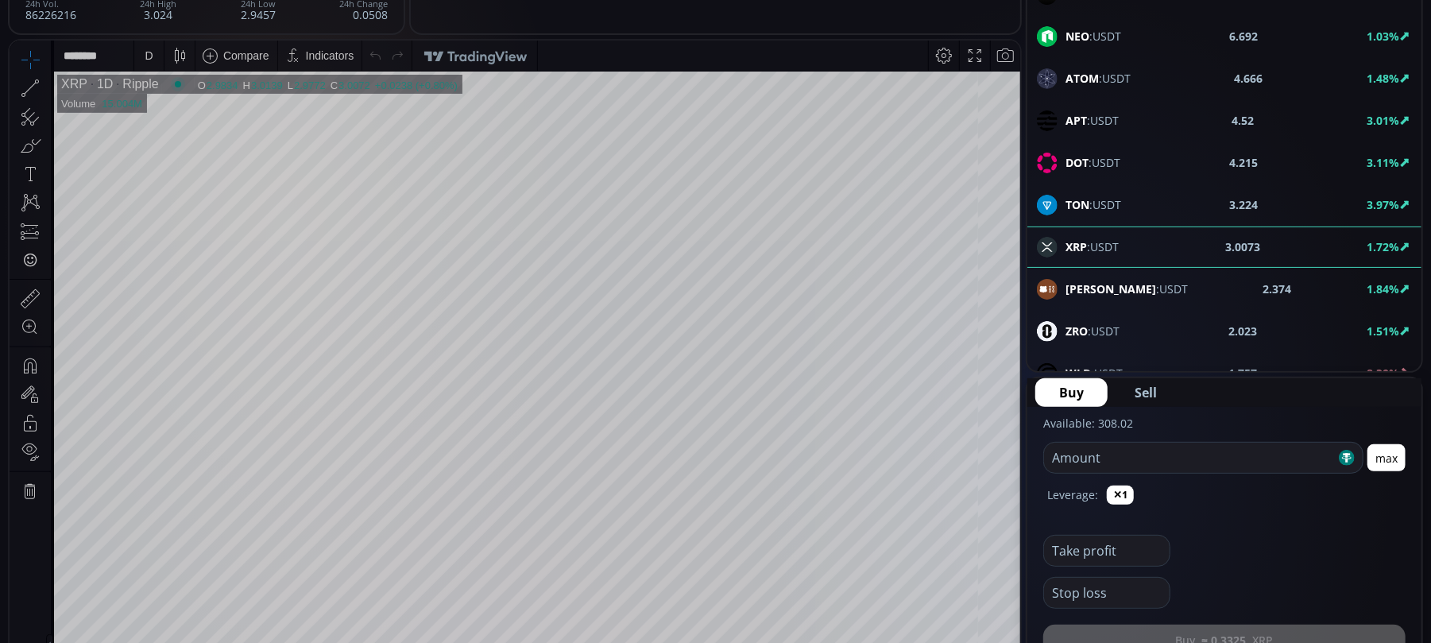
click at [148, 54] on div "D" at bounding box center [149, 54] width 8 height 13
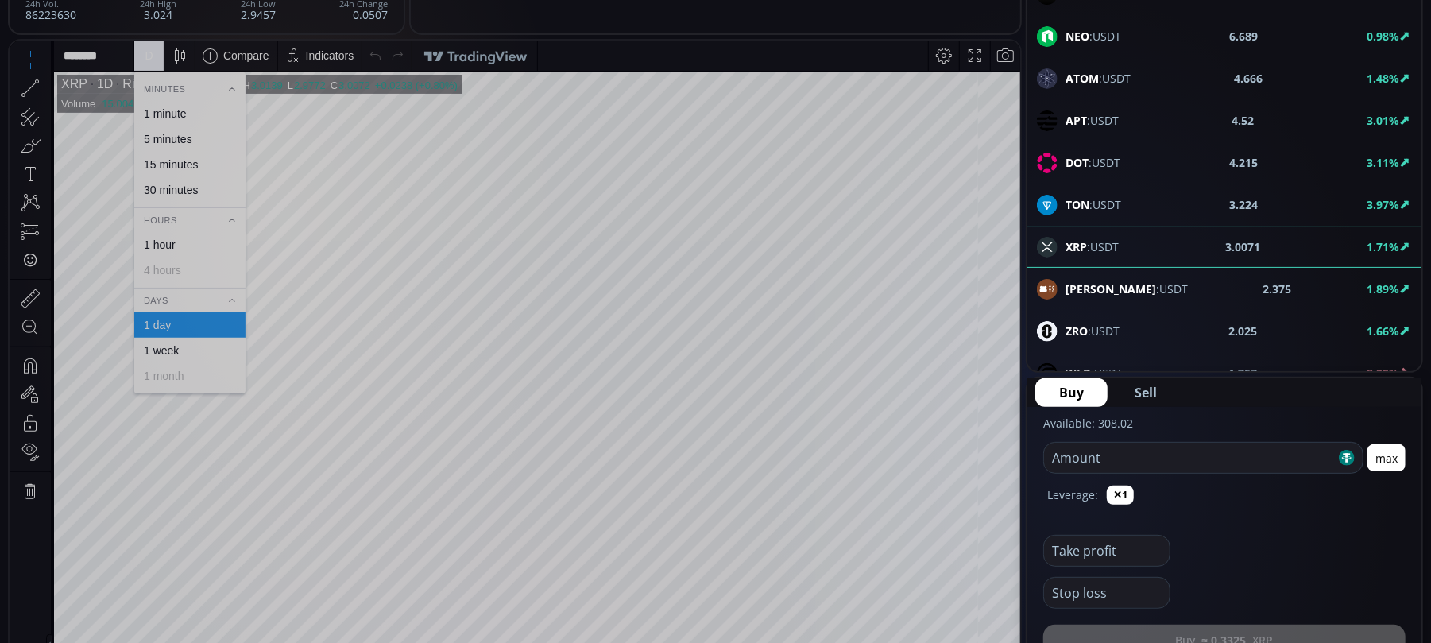
click at [164, 242] on div "1 hour" at bounding box center [160, 244] width 32 height 13
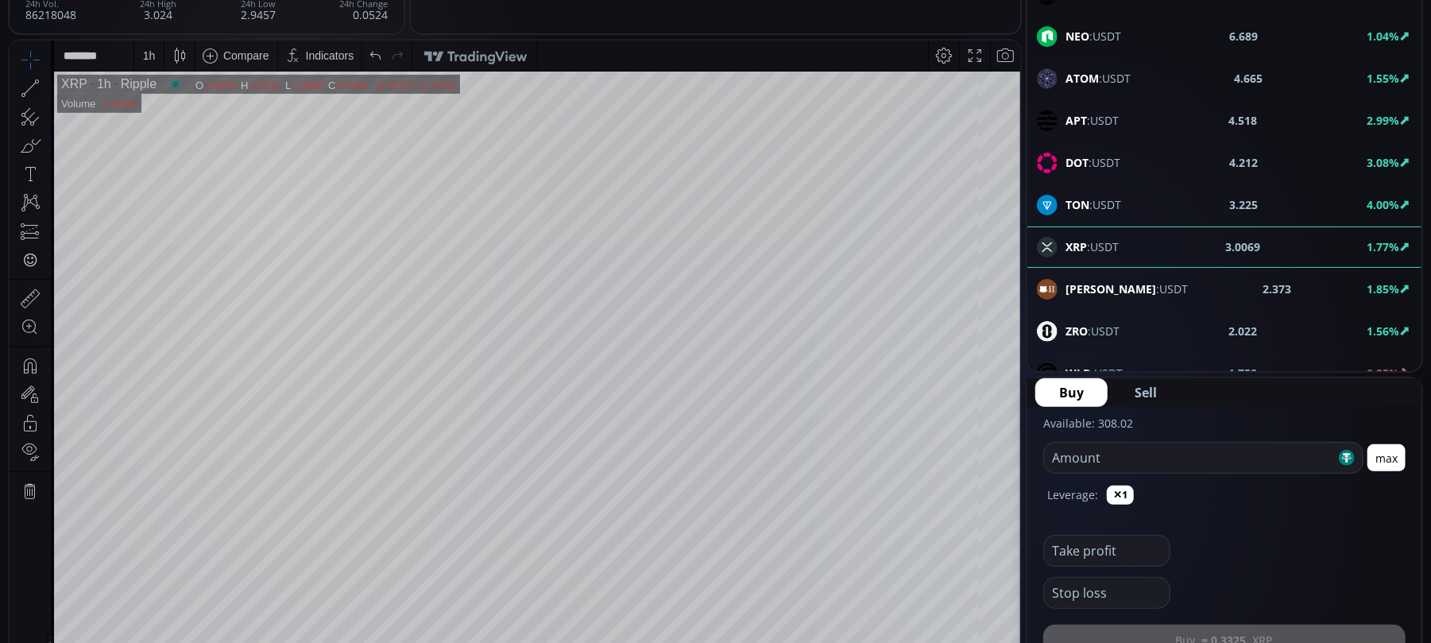
click at [156, 54] on div "1 h" at bounding box center [148, 55] width 29 height 30
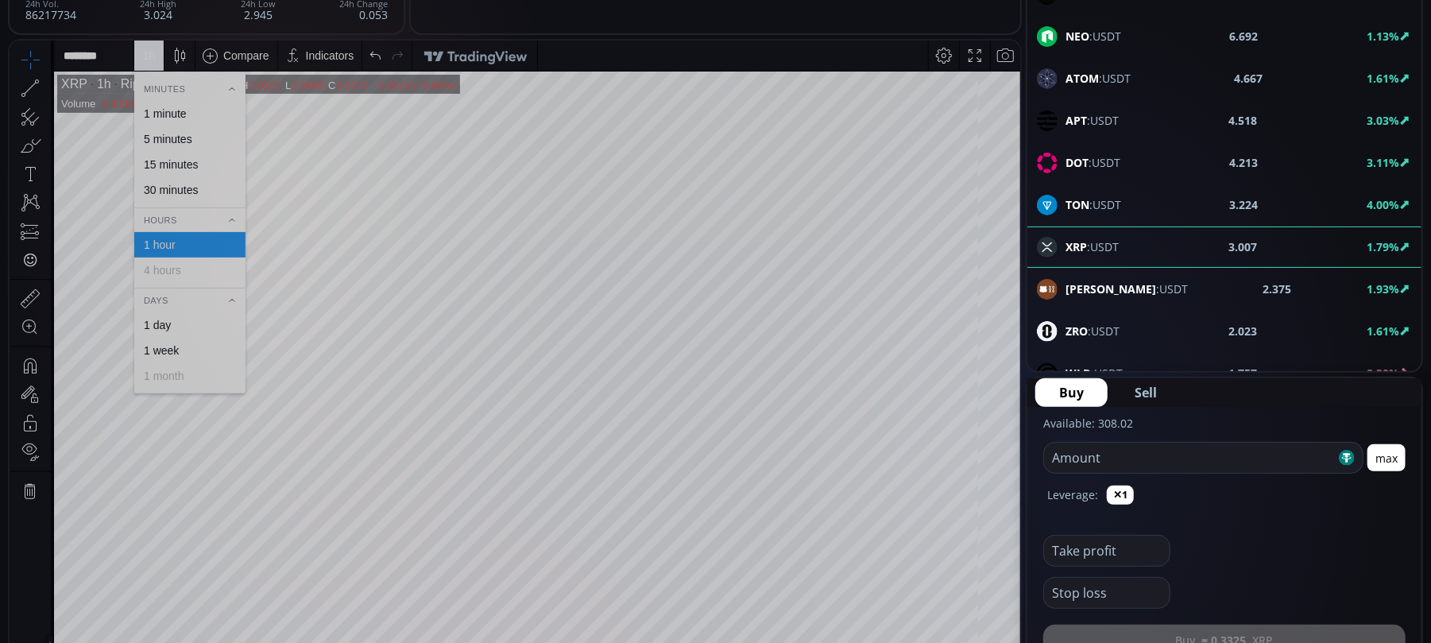
click at [156, 322] on div "1 day" at bounding box center [157, 324] width 27 height 13
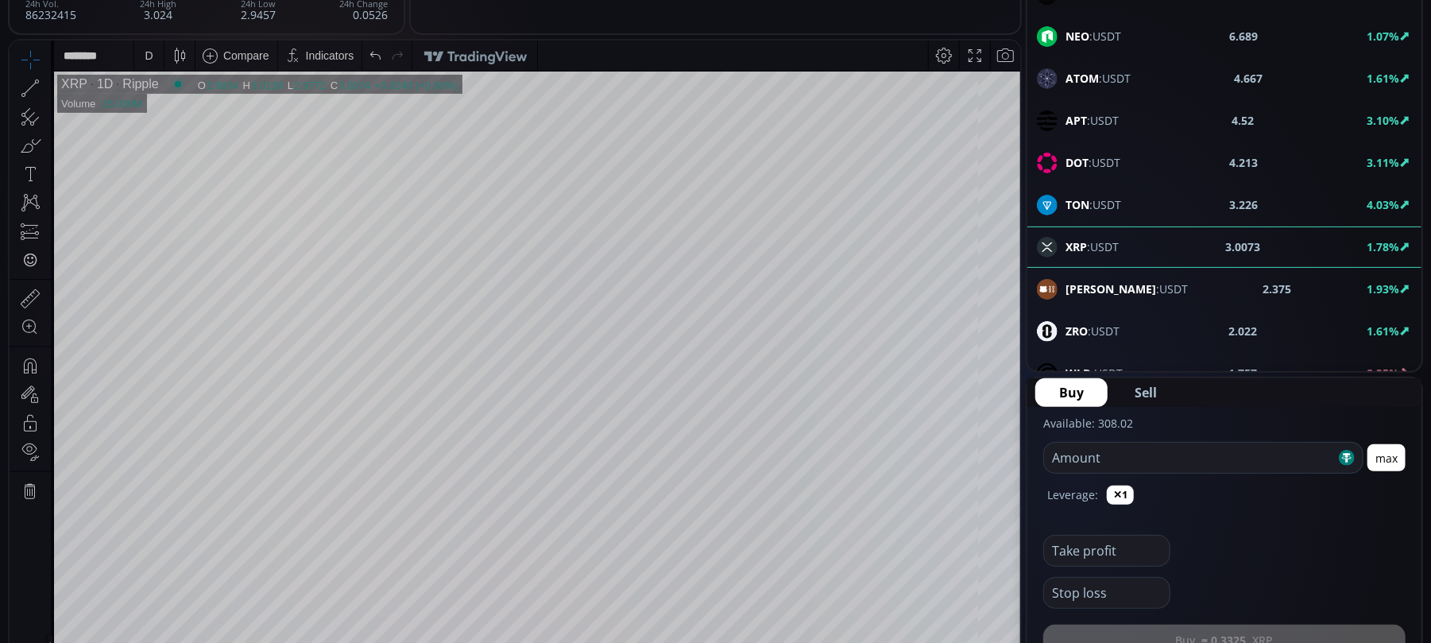
click at [49, 85] on div at bounding box center [46, 87] width 9 height 27
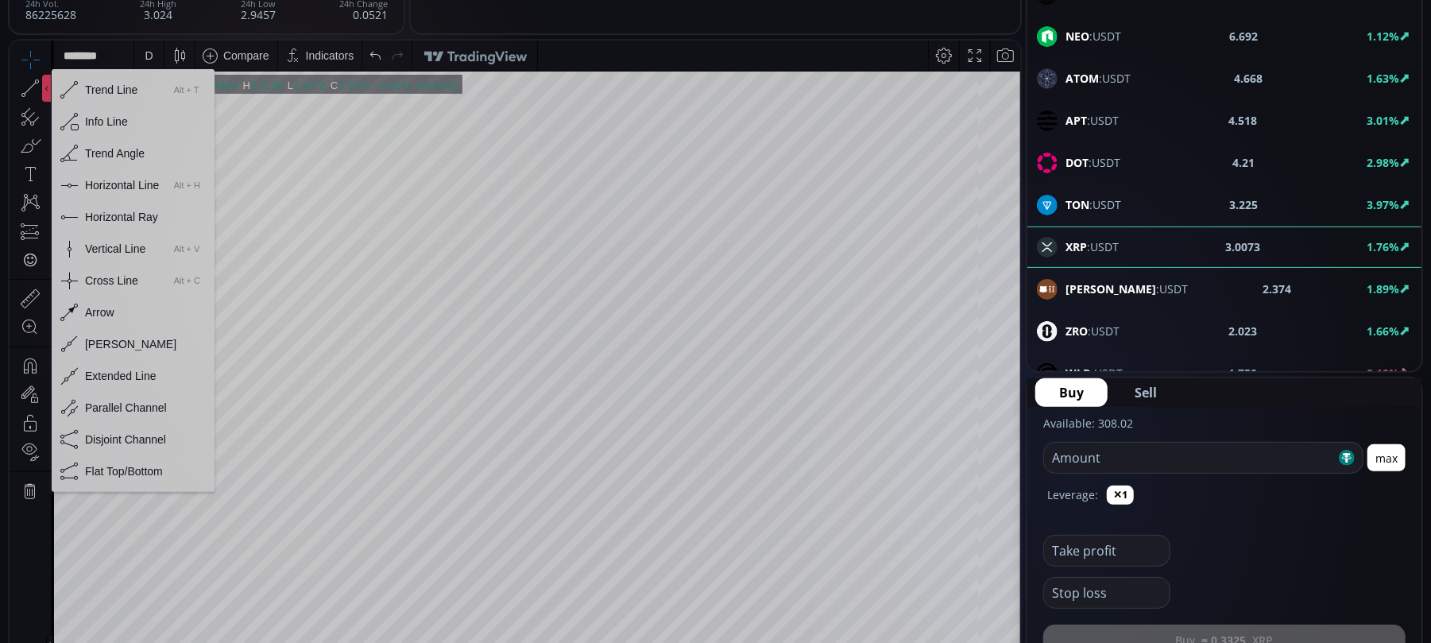
click at [108, 187] on div "Horizontal Line" at bounding box center [122, 184] width 74 height 13
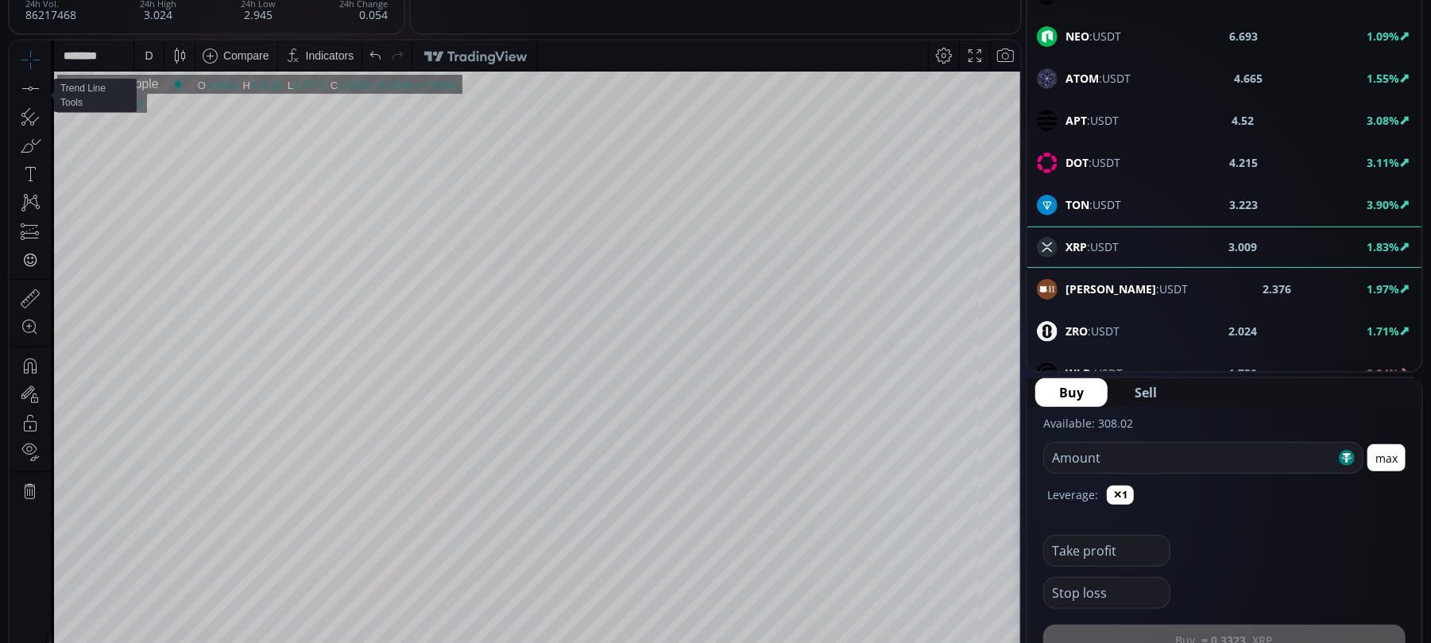
click at [46, 85] on icon at bounding box center [46, 88] width 3 height 6
click at [27, 83] on icon at bounding box center [30, 87] width 22 height 22
